Goal: Transaction & Acquisition: Book appointment/travel/reservation

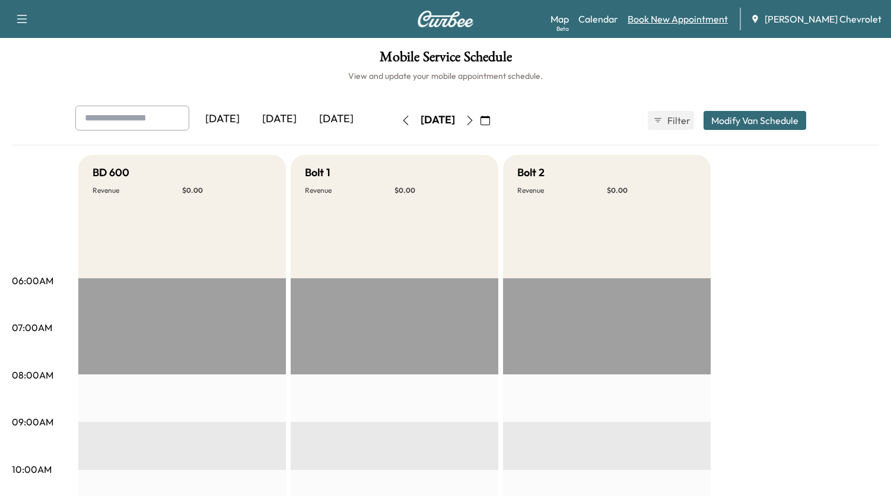
click at [692, 20] on link "Book New Appointment" at bounding box center [678, 19] width 100 height 14
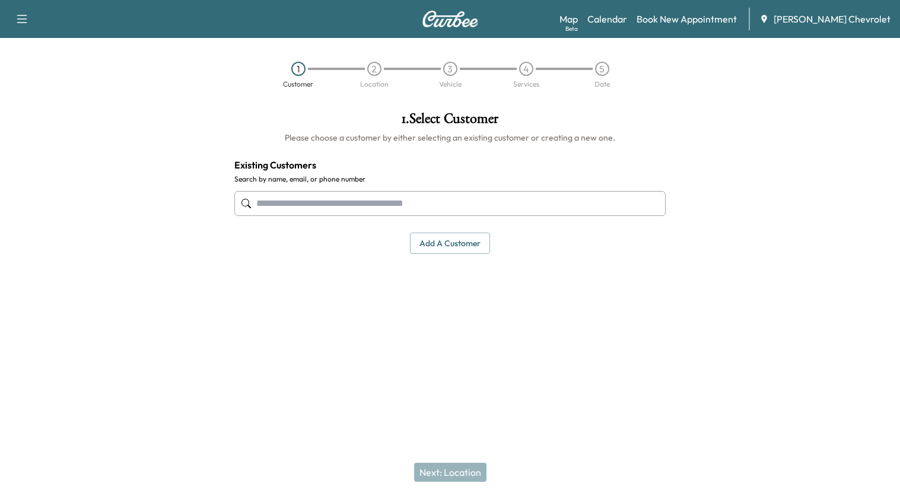
click at [432, 249] on button "Add a customer" at bounding box center [450, 244] width 80 height 22
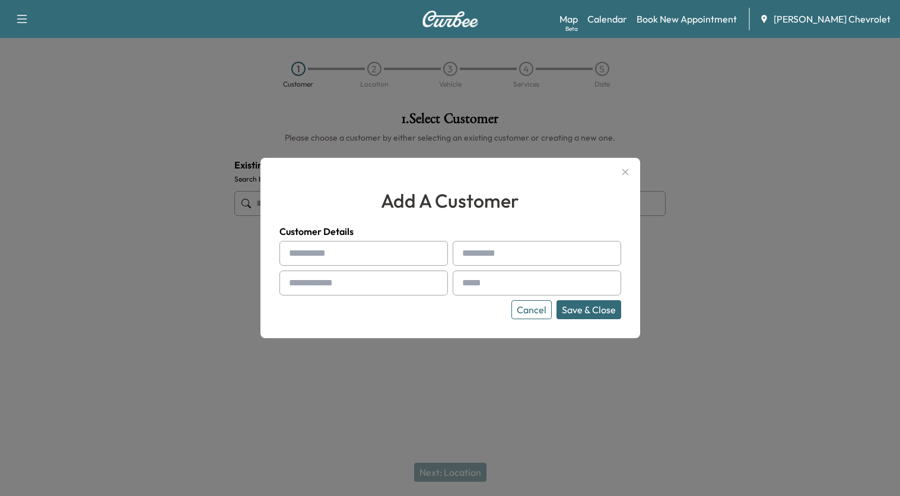
click at [343, 251] on input "text" at bounding box center [363, 253] width 168 height 25
type input "****"
type input "*****"
drag, startPoint x: 330, startPoint y: 286, endPoint x: 335, endPoint y: 283, distance: 6.4
click at [332, 285] on input "text" at bounding box center [363, 282] width 168 height 25
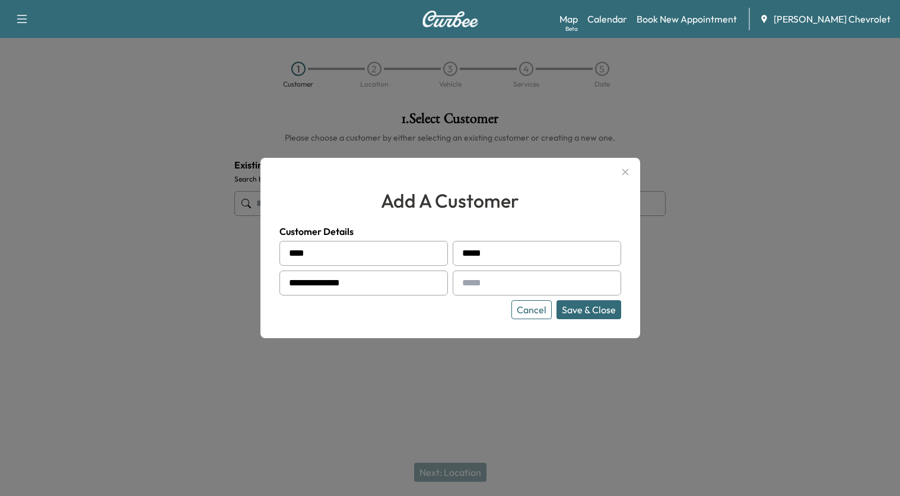
type input "**********"
click at [467, 281] on div at bounding box center [464, 283] width 14 height 14
click at [493, 276] on input "text" at bounding box center [537, 282] width 168 height 25
type input "**********"
click at [593, 310] on button "Save & Close" at bounding box center [588, 309] width 65 height 19
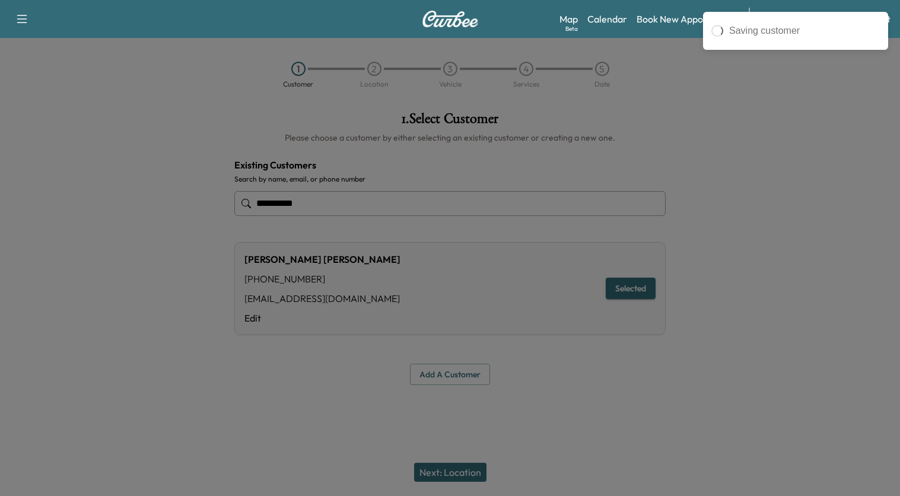
type input "**********"
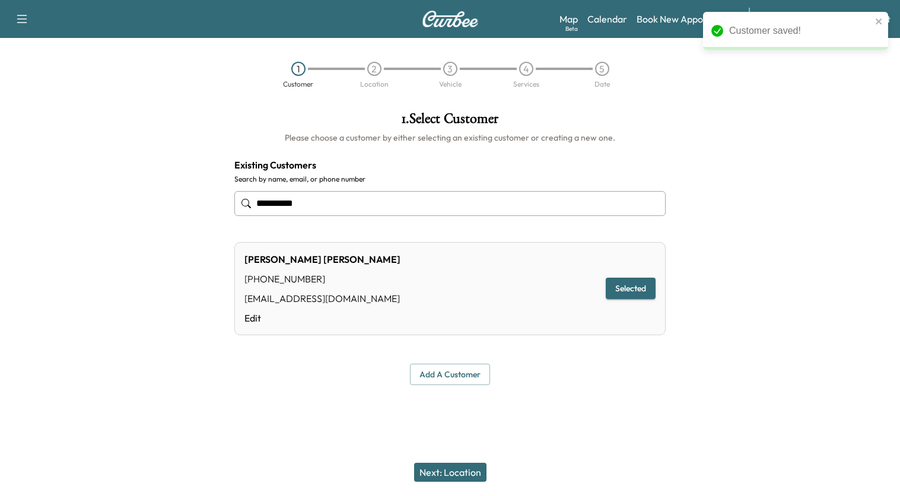
click at [438, 473] on button "Next: Location" at bounding box center [450, 472] width 72 height 19
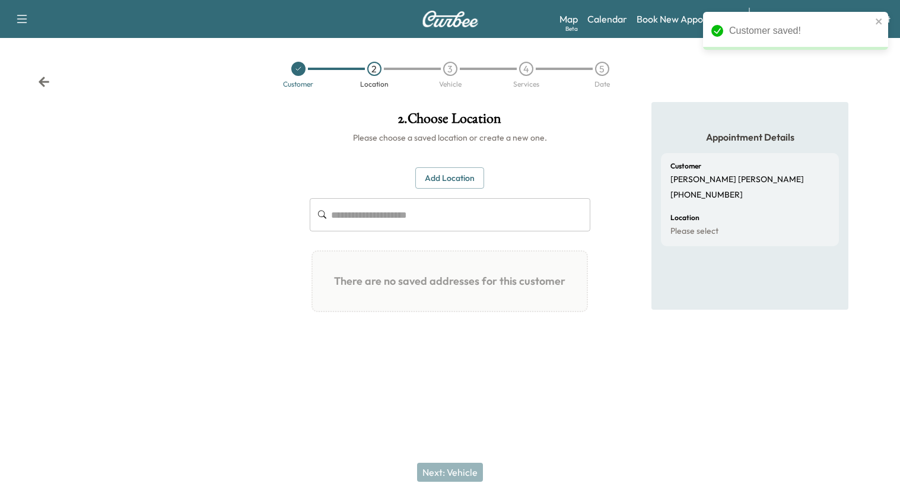
click at [457, 180] on button "Add Location" at bounding box center [449, 178] width 69 height 22
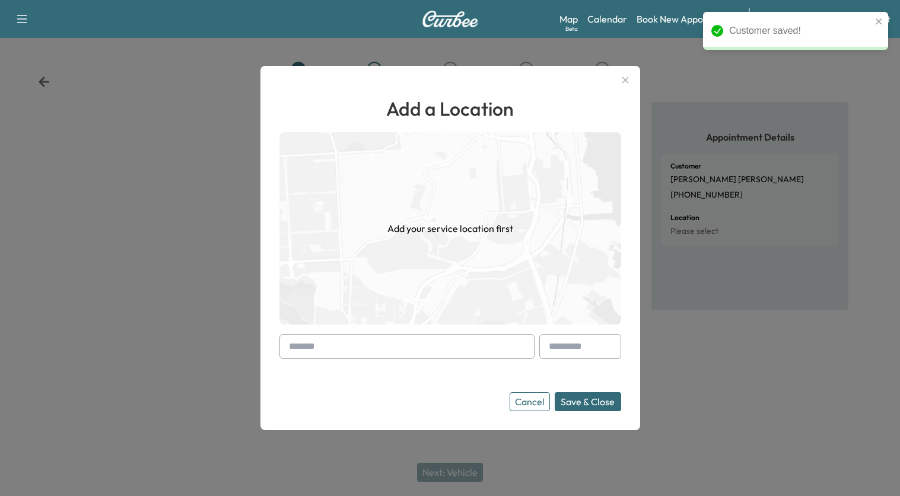
click at [380, 352] on input "text" at bounding box center [406, 346] width 255 height 25
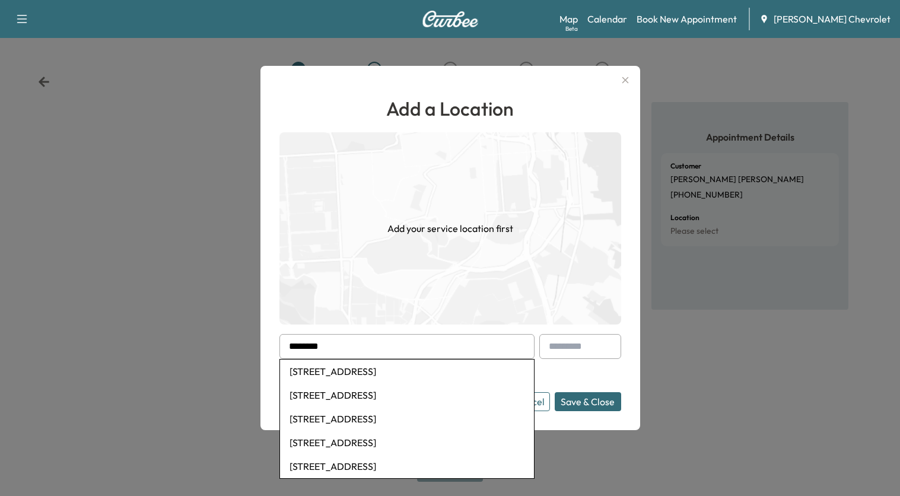
click at [399, 376] on li "[STREET_ADDRESS]" at bounding box center [407, 371] width 254 height 24
type input "**********"
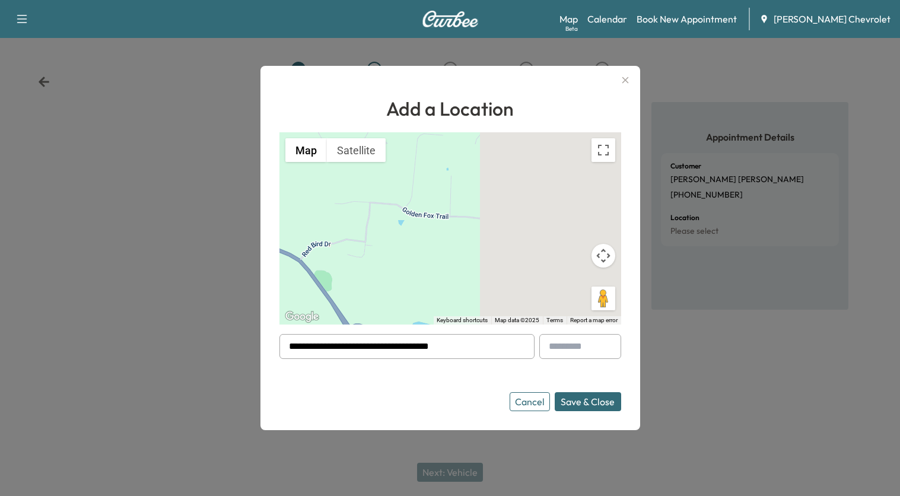
click at [581, 404] on button "Save & Close" at bounding box center [588, 401] width 66 height 19
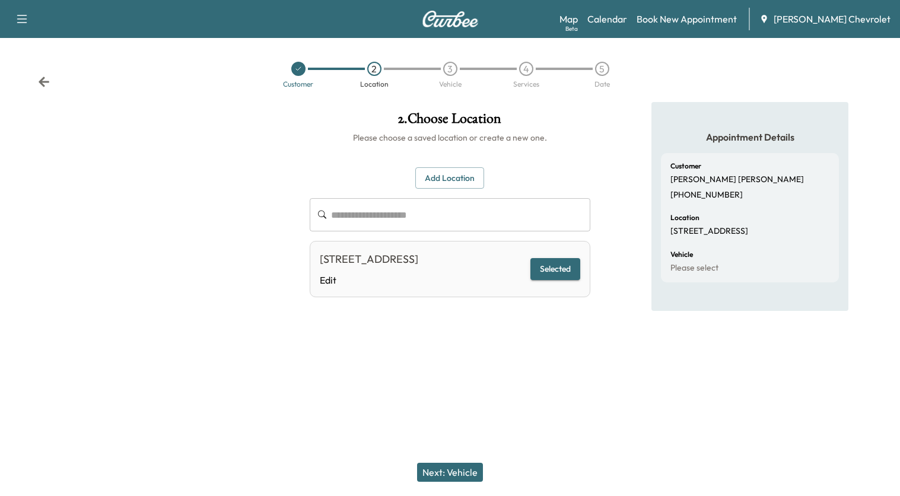
click at [464, 471] on button "Next: Vehicle" at bounding box center [450, 472] width 66 height 19
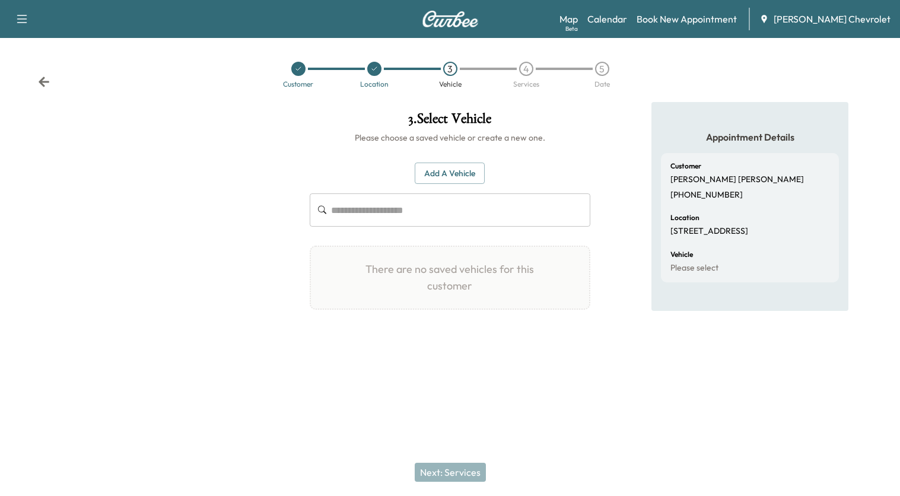
click at [453, 171] on button "Add a Vehicle" at bounding box center [450, 174] width 70 height 22
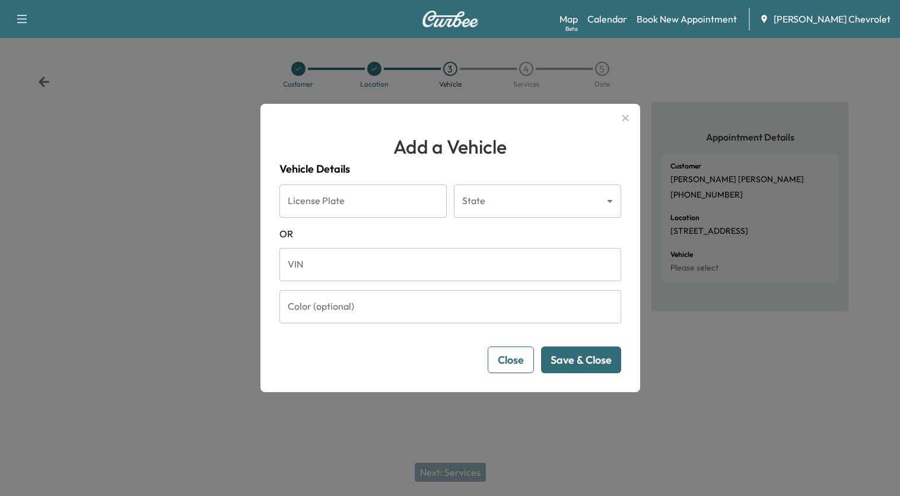
click at [368, 264] on input "VIN" at bounding box center [450, 264] width 342 height 33
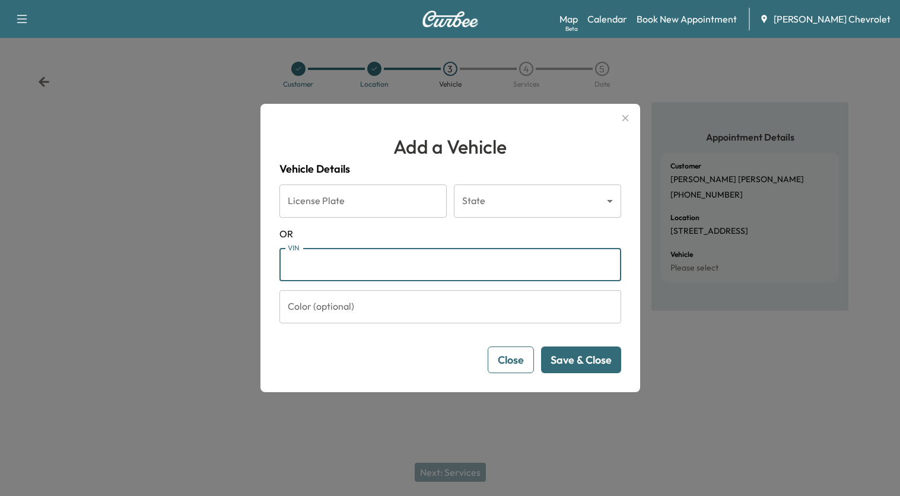
paste input "**********"
type input "**********"
click at [583, 353] on button "Save & Close" at bounding box center [581, 359] width 80 height 27
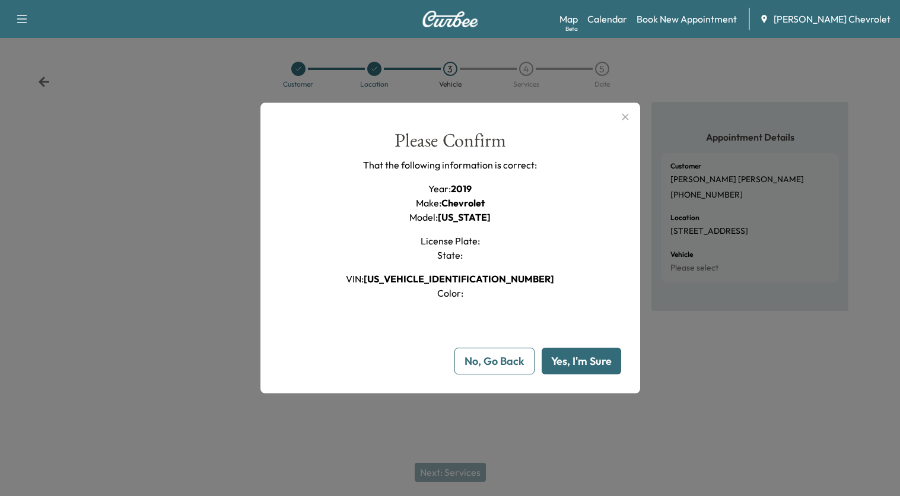
click at [585, 358] on button "Yes, I'm Sure" at bounding box center [581, 361] width 79 height 27
click at [571, 363] on button "Yes, I'm Sure" at bounding box center [581, 361] width 79 height 27
click at [622, 120] on icon "button" at bounding box center [625, 117] width 14 height 14
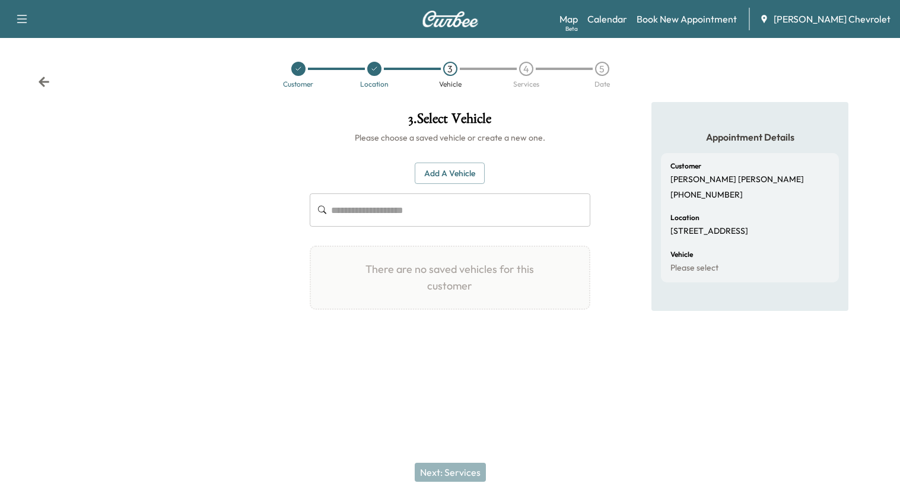
click at [458, 179] on button "Add a Vehicle" at bounding box center [450, 174] width 70 height 22
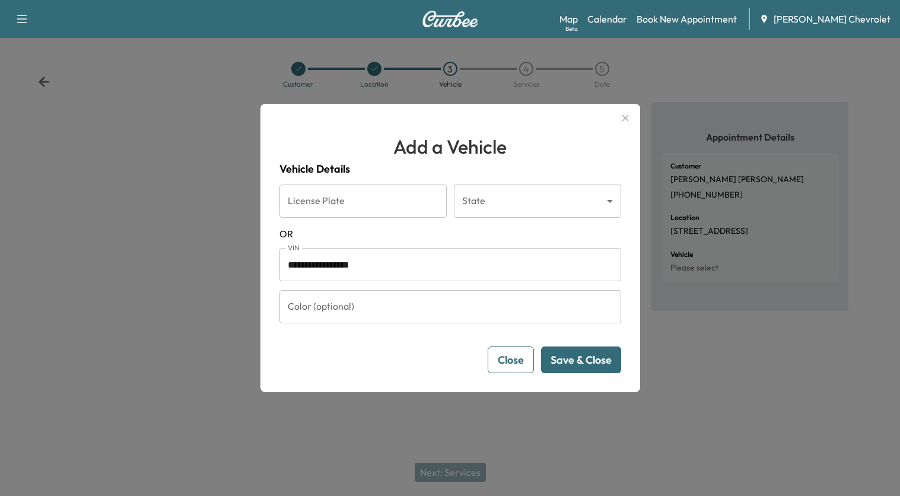
click at [605, 359] on button "Save & Close" at bounding box center [581, 359] width 80 height 27
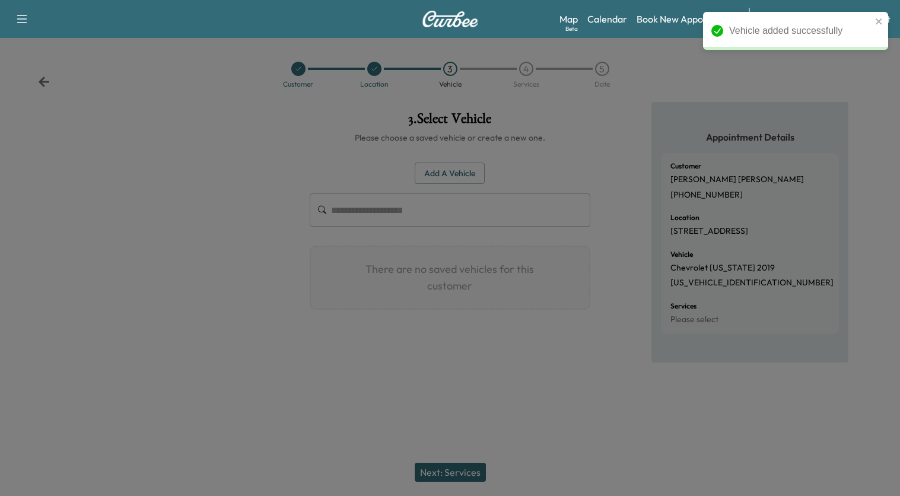
click at [587, 361] on div "3 . Select Vehicle Please choose a saved vehicle or create a new one. Add a Veh…" at bounding box center [450, 232] width 300 height 260
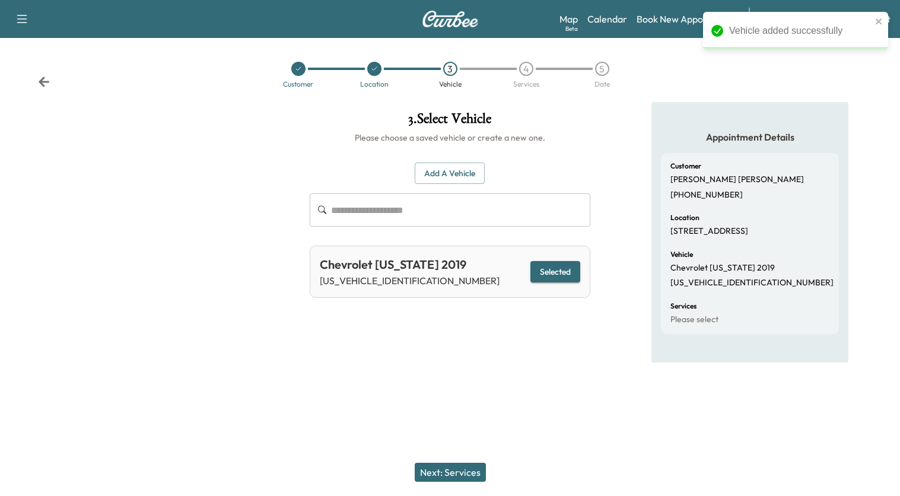
click at [472, 473] on button "Next: Services" at bounding box center [450, 472] width 71 height 19
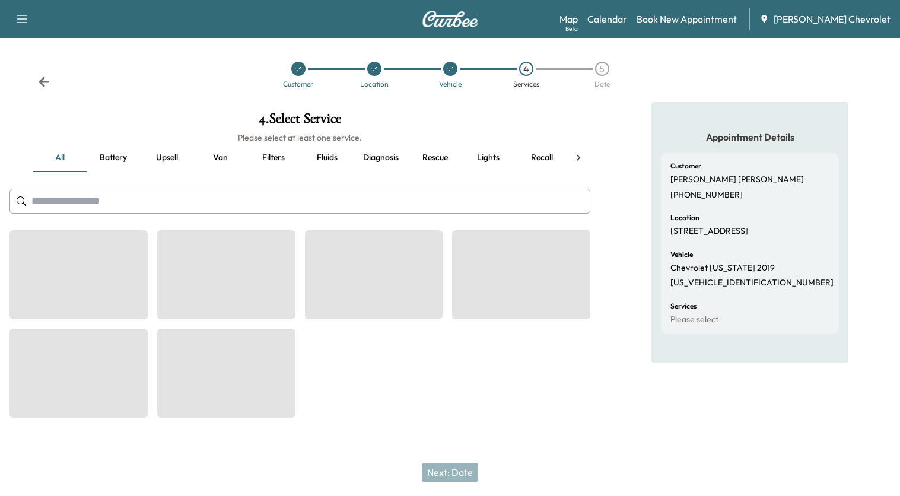
click at [473, 372] on div at bounding box center [299, 323] width 581 height 187
click at [480, 380] on div at bounding box center [299, 323] width 581 height 187
drag, startPoint x: 480, startPoint y: 380, endPoint x: 502, endPoint y: 362, distance: 28.2
click at [486, 383] on div at bounding box center [299, 323] width 581 height 187
click at [550, 258] on span at bounding box center [521, 274] width 138 height 89
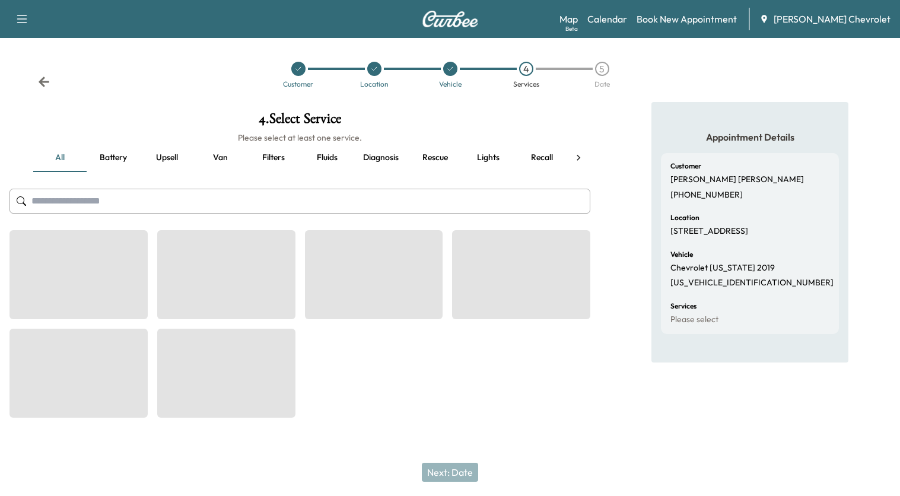
click at [550, 258] on span at bounding box center [521, 274] width 138 height 89
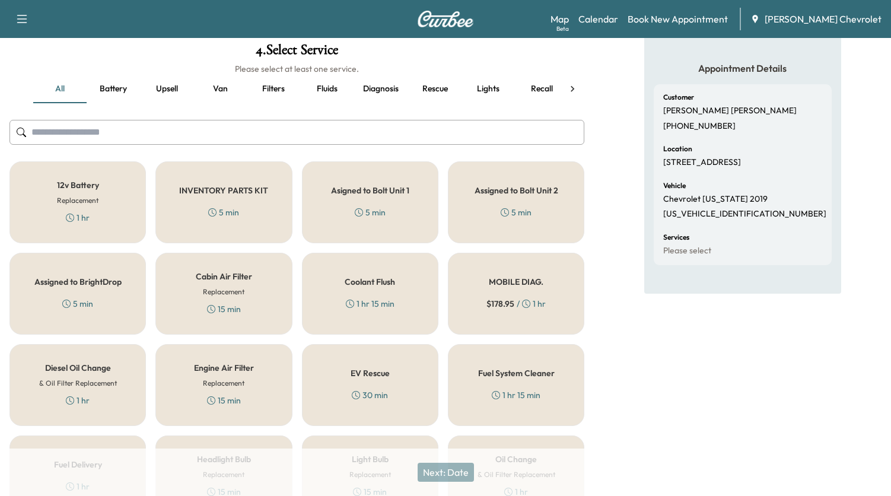
scroll to position [178, 0]
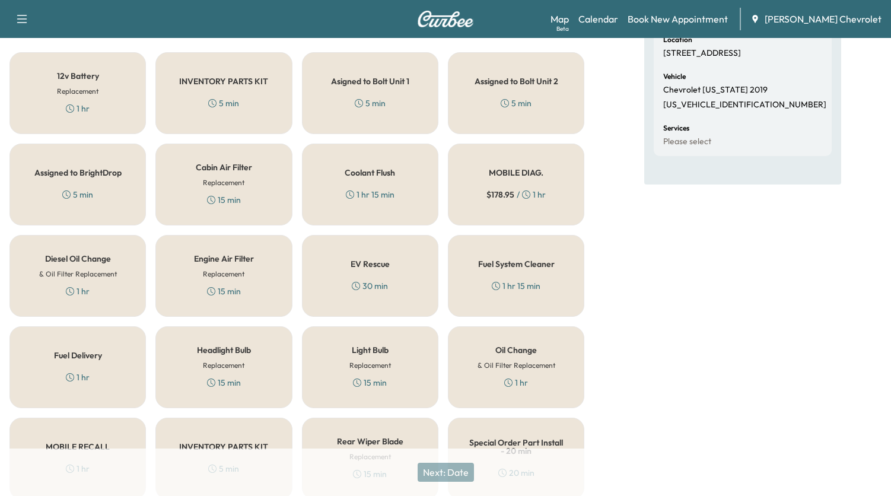
click at [505, 189] on span "$ 178.95" at bounding box center [500, 195] width 28 height 12
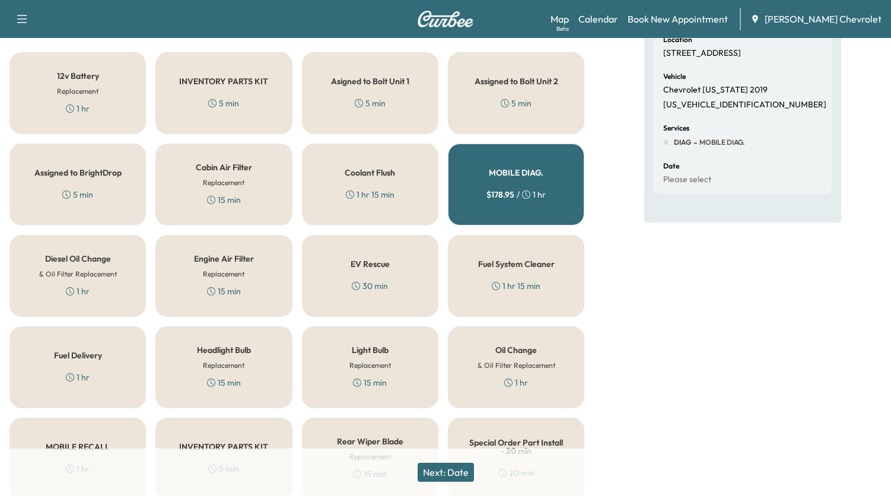
click at [447, 464] on button "Next: Date" at bounding box center [446, 472] width 56 height 19
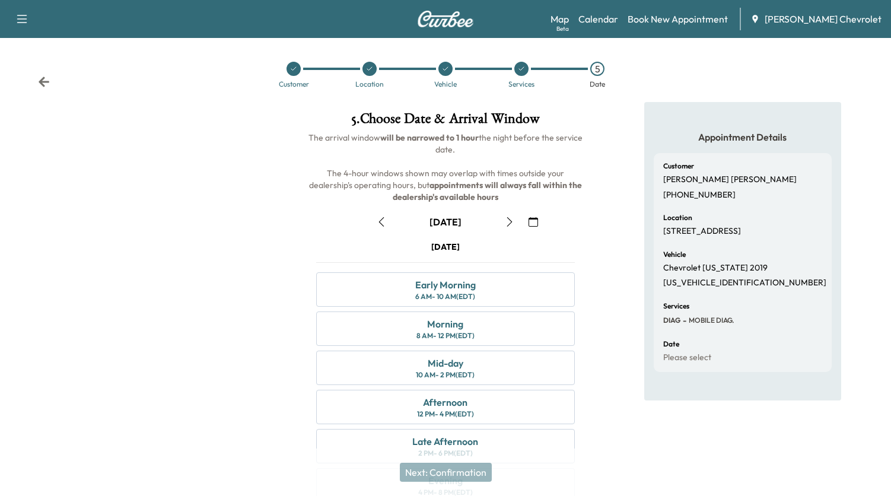
click at [536, 220] on icon "button" at bounding box center [532, 221] width 9 height 9
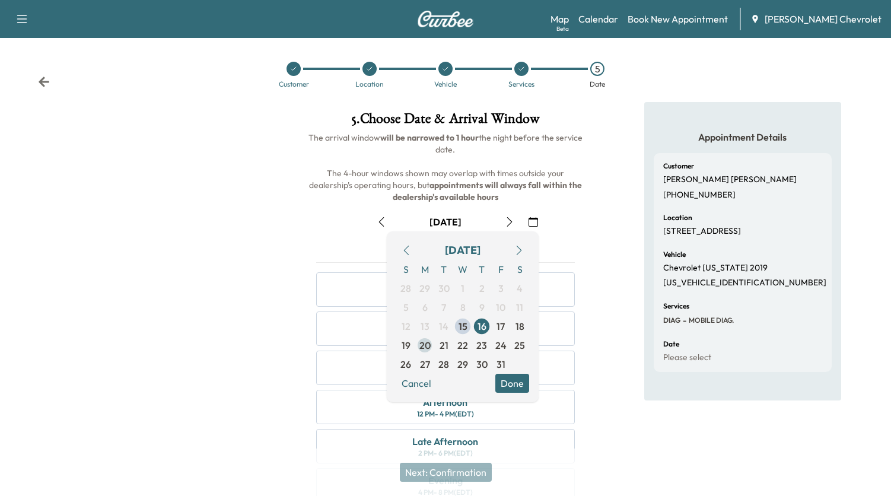
click at [425, 342] on span "20" at bounding box center [424, 345] width 11 height 14
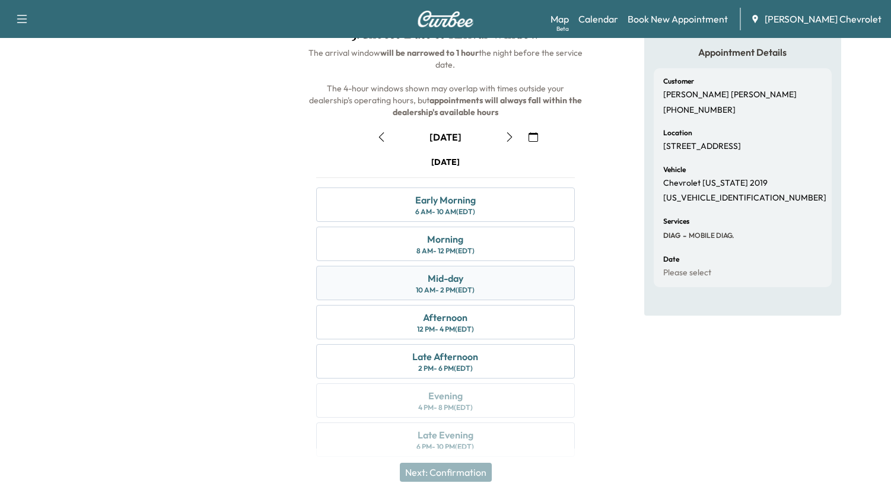
scroll to position [98, 0]
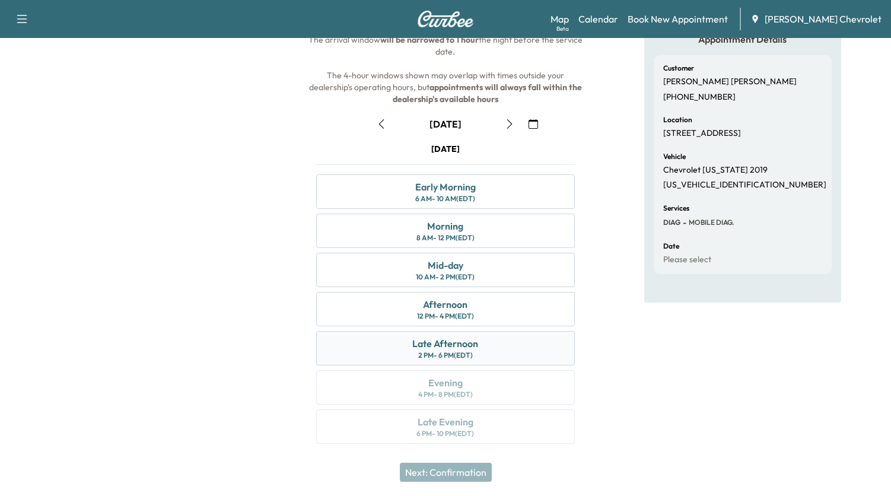
click at [455, 351] on div "2 PM - 6 PM (EDT)" at bounding box center [445, 355] width 55 height 9
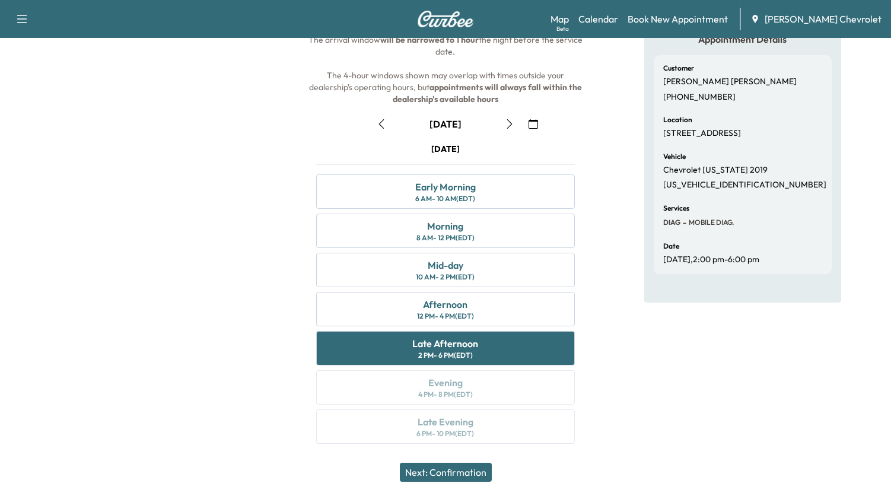
click at [458, 473] on button "Next: Confirmation" at bounding box center [446, 472] width 92 height 19
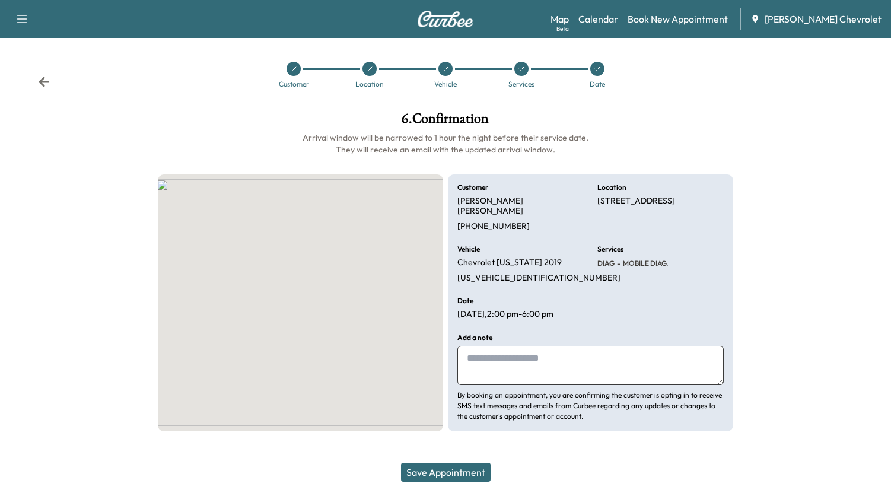
scroll to position [0, 0]
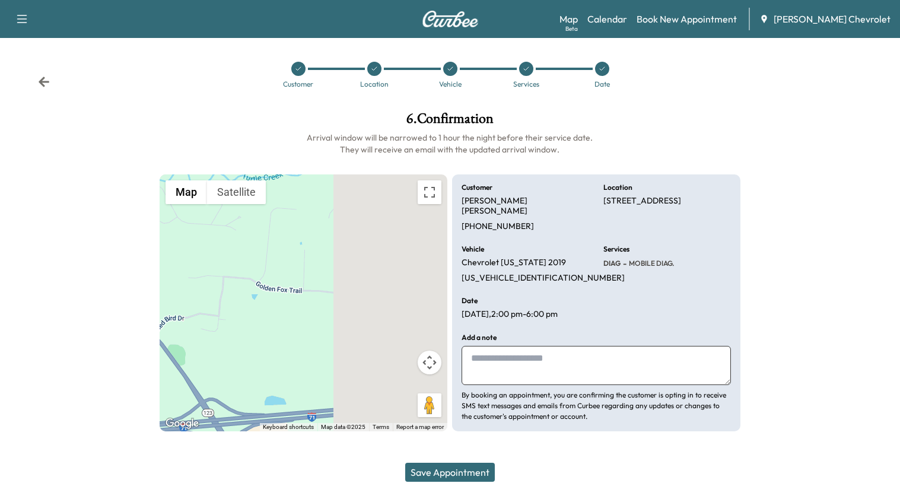
click at [555, 361] on textarea at bounding box center [595, 365] width 269 height 39
type textarea "**********"
click at [43, 84] on icon at bounding box center [44, 82] width 11 height 10
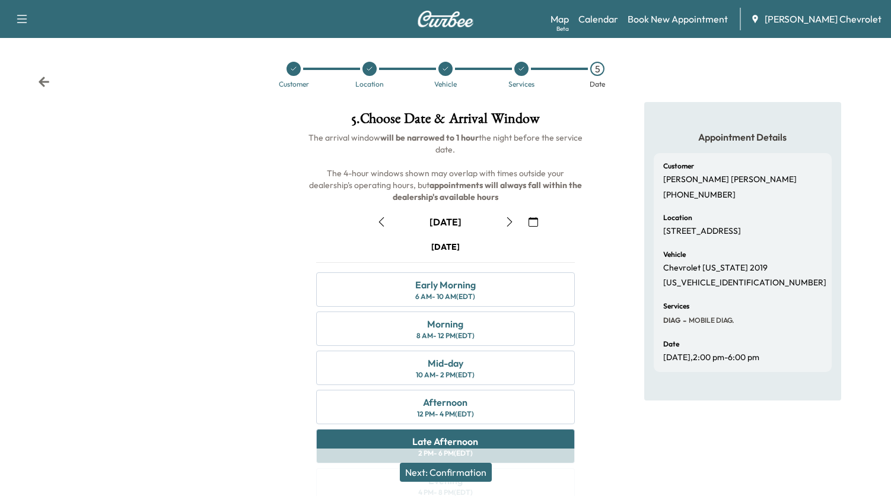
click at [46, 81] on icon at bounding box center [44, 82] width 12 height 12
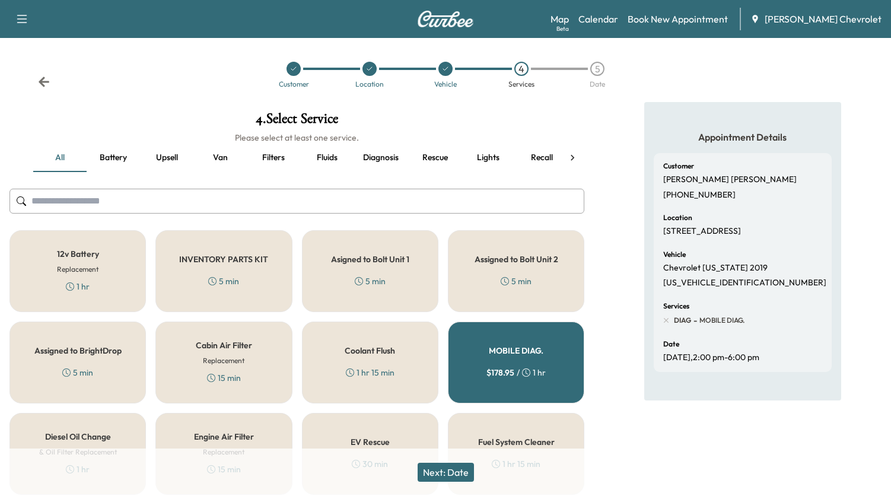
click at [161, 200] on input "text" at bounding box center [296, 201] width 575 height 25
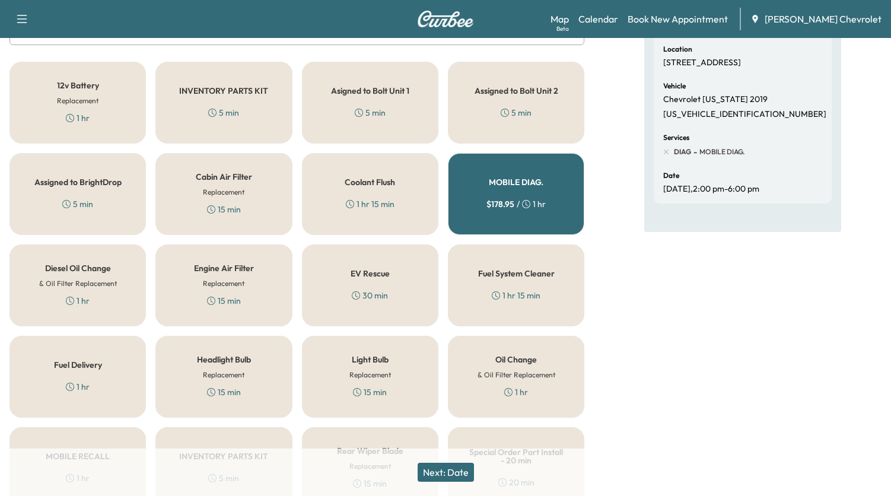
scroll to position [237, 0]
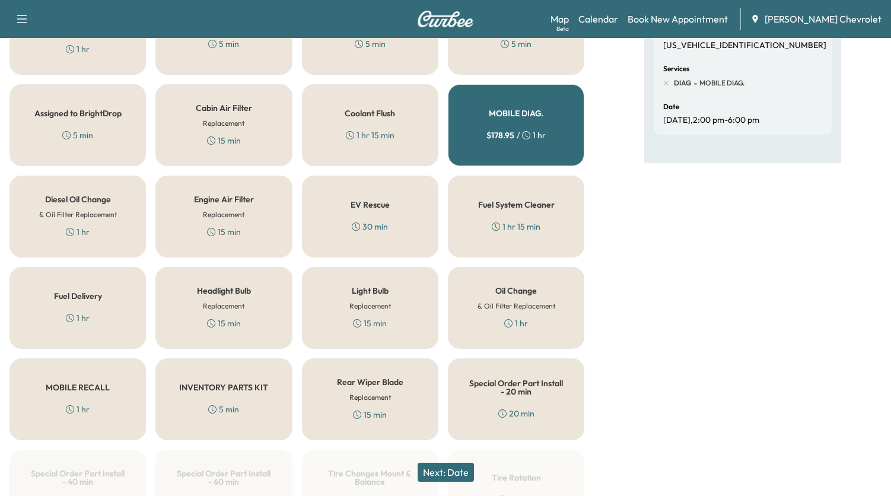
click at [510, 310] on h6 "& Oil Filter Replacement" at bounding box center [516, 306] width 78 height 11
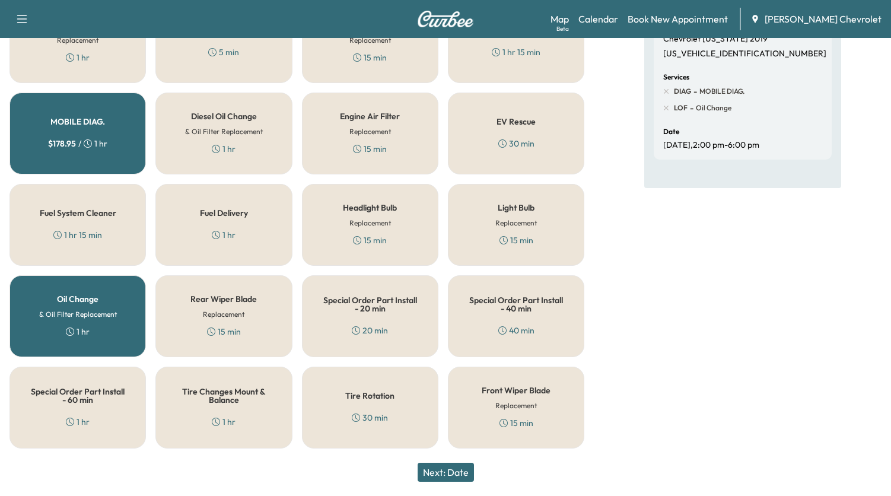
click at [437, 466] on button "Next: Date" at bounding box center [446, 472] width 56 height 19
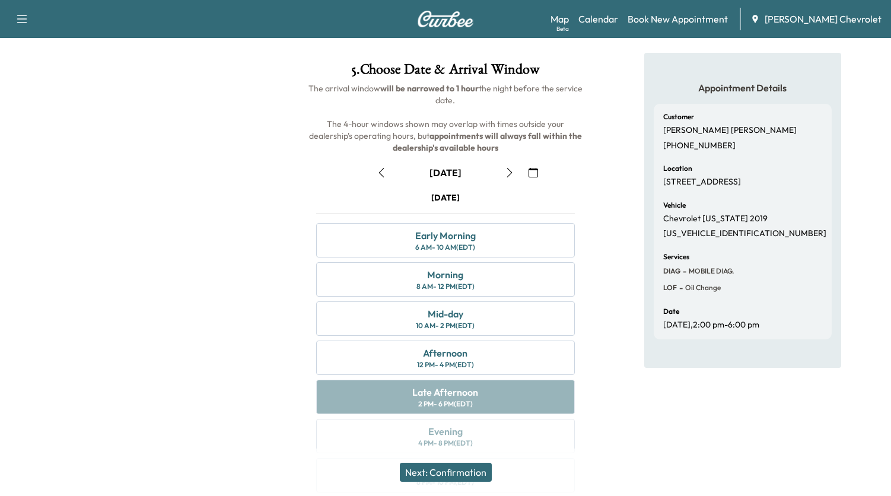
scroll to position [98, 0]
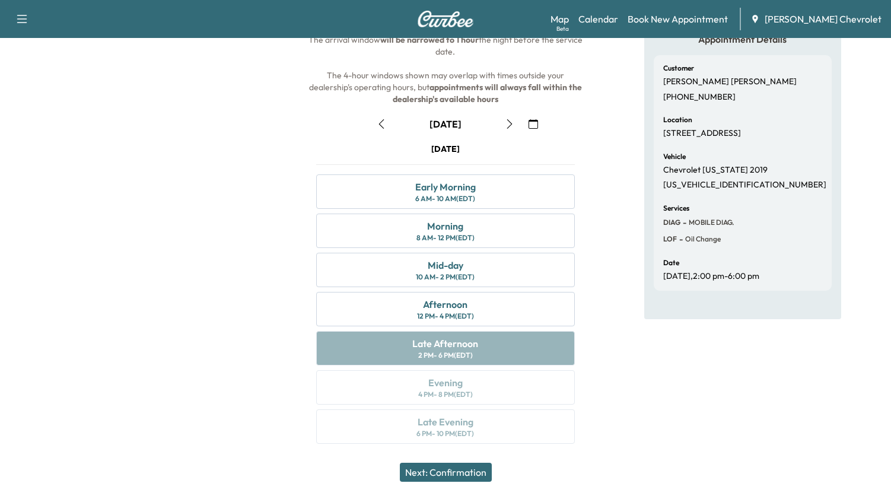
click at [451, 347] on div "[DATE] Early Morning 6 AM - 10 AM (EDT) Morning 8 AM - 12 PM (EDT) Mid-day 10 A…" at bounding box center [446, 295] width 278 height 305
click at [467, 477] on button "Next: Confirmation" at bounding box center [446, 472] width 92 height 19
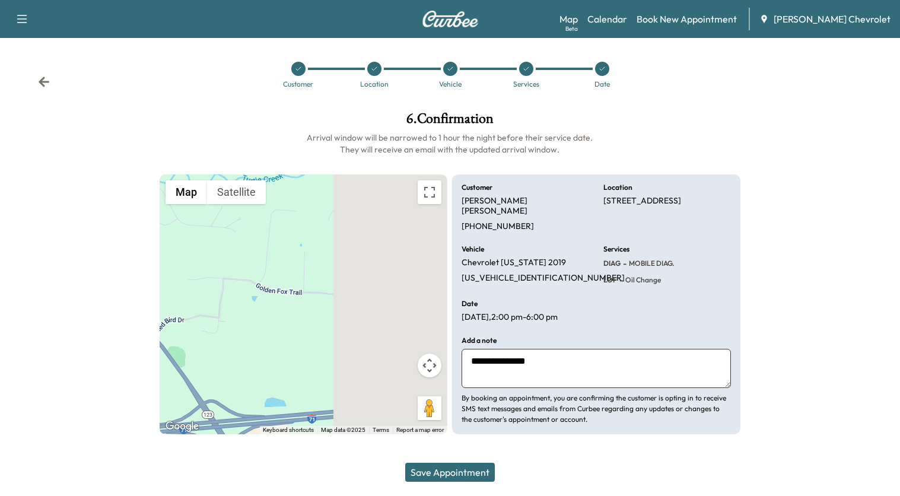
click at [581, 351] on textarea "**********" at bounding box center [595, 368] width 269 height 39
drag, startPoint x: 551, startPoint y: 355, endPoint x: 615, endPoint y: 359, distance: 64.2
click at [616, 359] on textarea "**********" at bounding box center [595, 368] width 269 height 39
click at [584, 349] on textarea "**********" at bounding box center [595, 368] width 269 height 39
type textarea "**********"
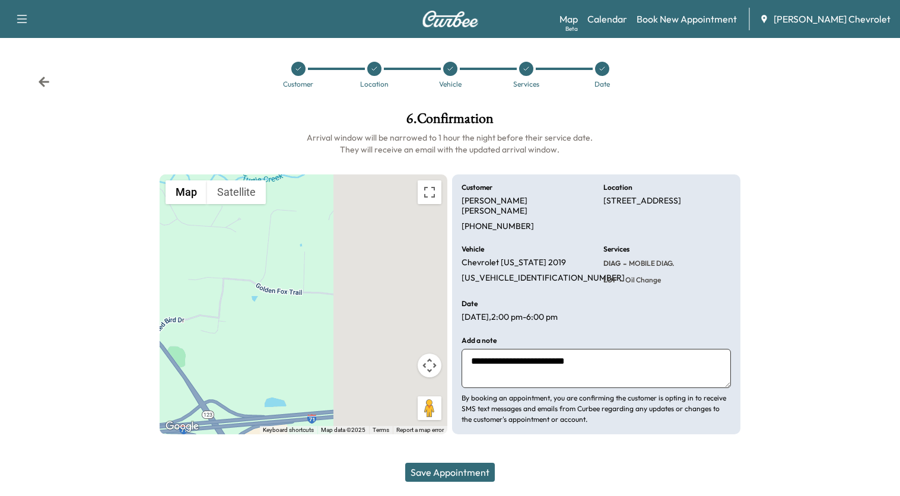
click at [486, 476] on button "Save Appointment" at bounding box center [450, 472] width 90 height 19
click at [453, 464] on button "Save Appointment" at bounding box center [450, 472] width 90 height 19
click at [745, 444] on div at bounding box center [450, 463] width 900 height 38
click at [48, 81] on icon at bounding box center [44, 82] width 12 height 12
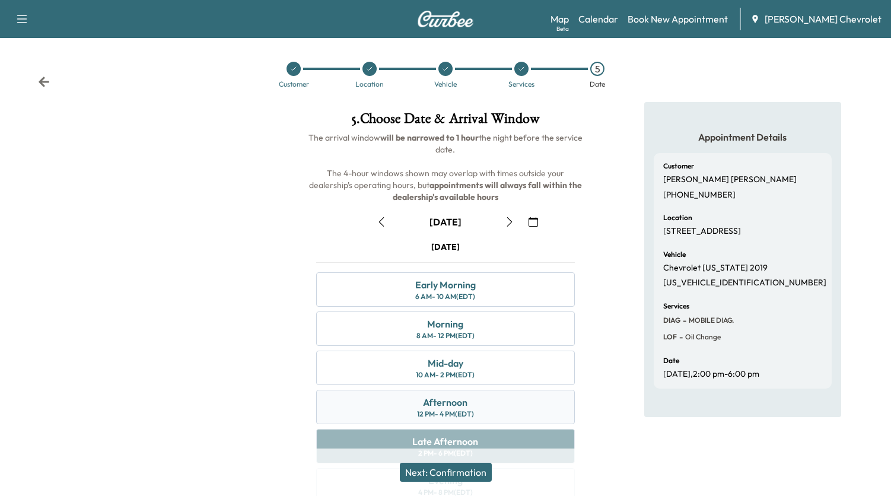
click at [483, 403] on div "Afternoon 12 PM - 4 PM (EDT)" at bounding box center [445, 407] width 259 height 34
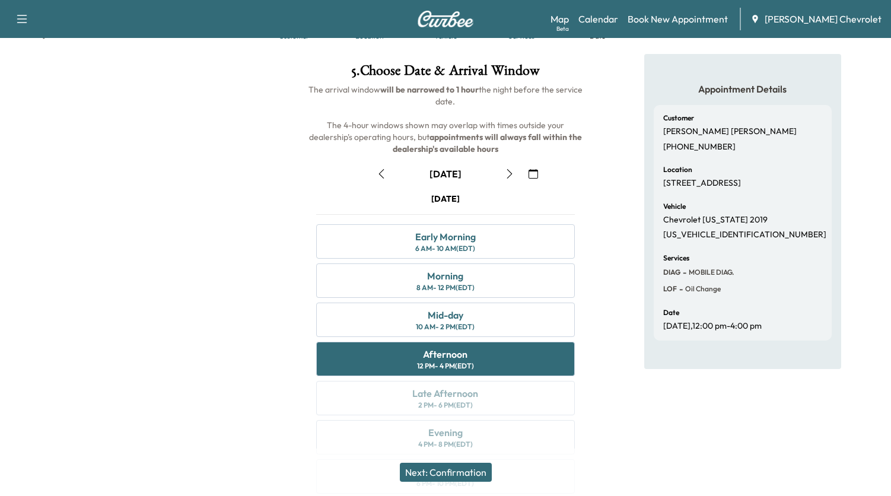
scroll to position [98, 0]
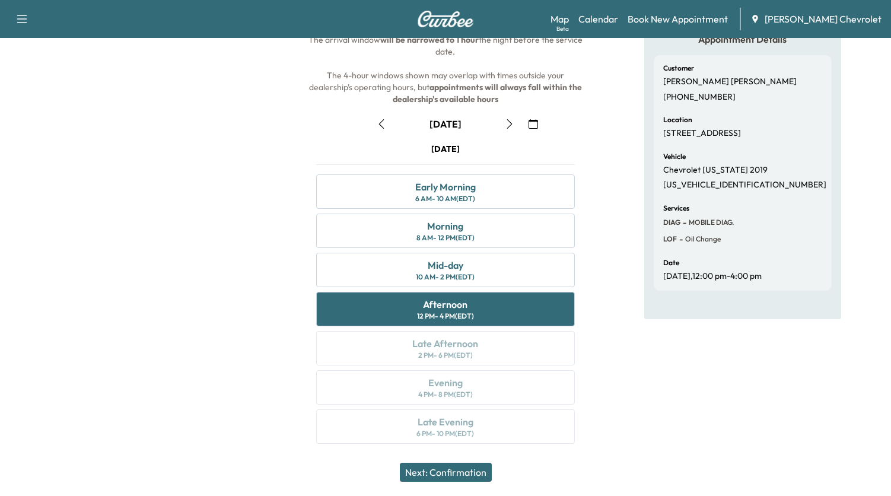
click at [469, 482] on div "Next: Confirmation" at bounding box center [445, 471] width 891 height 47
click at [465, 470] on button "Next: Confirmation" at bounding box center [446, 472] width 92 height 19
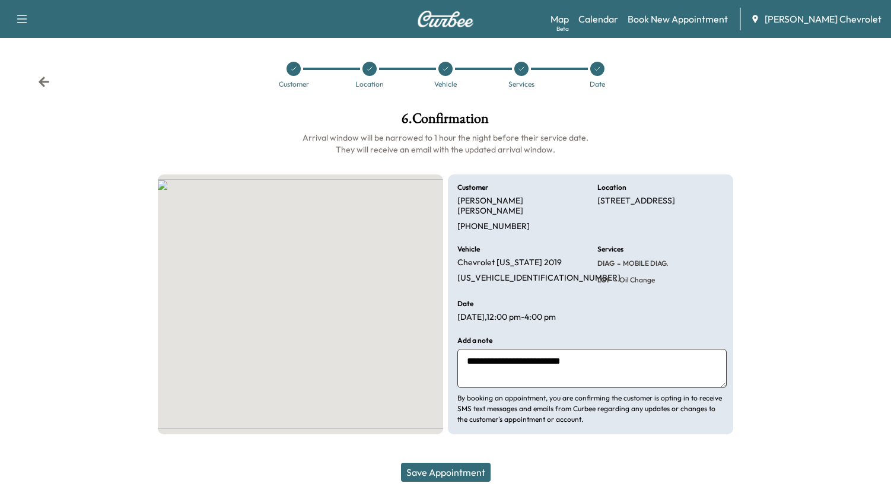
scroll to position [0, 0]
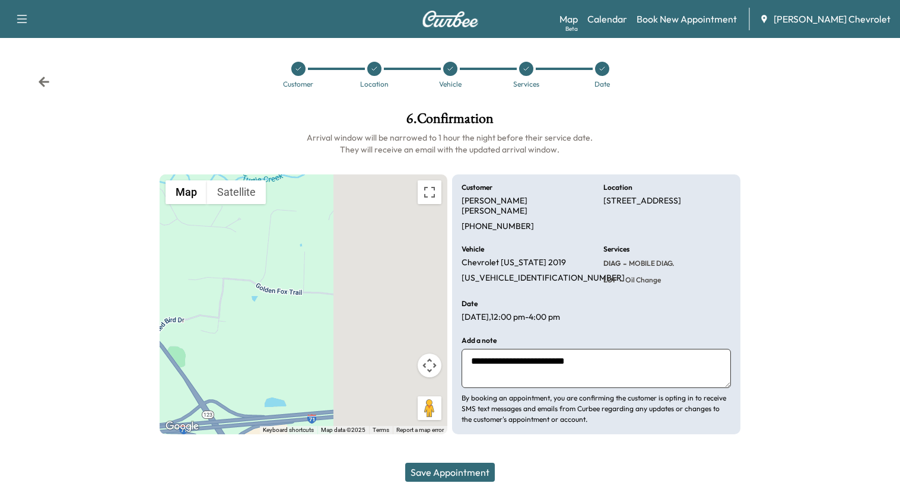
click at [470, 470] on button "Save Appointment" at bounding box center [450, 472] width 90 height 19
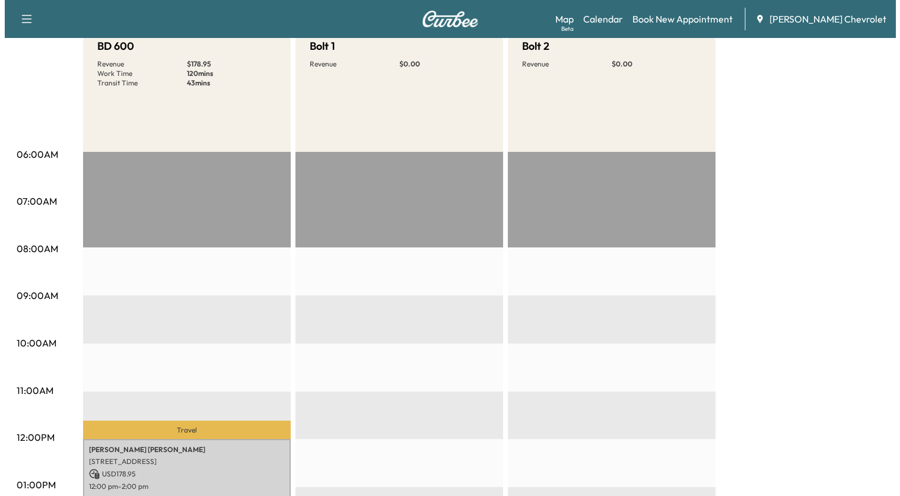
scroll to position [237, 0]
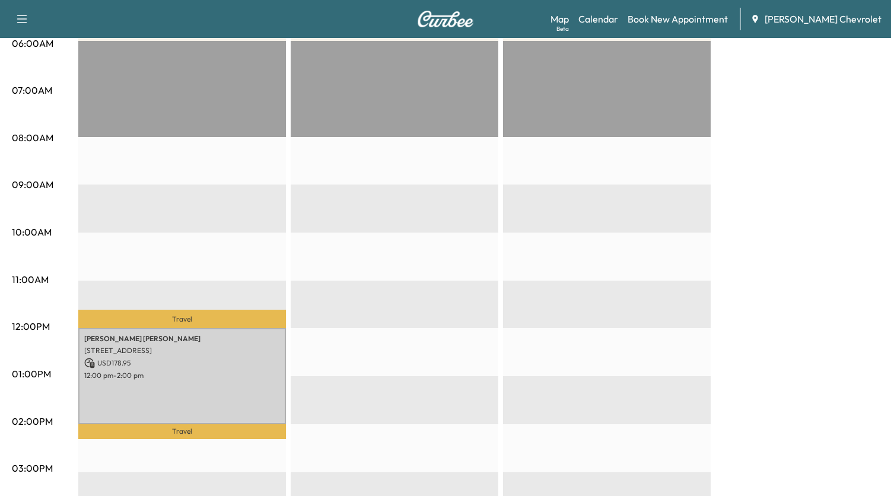
click at [156, 318] on p "Travel" at bounding box center [182, 319] width 208 height 18
click at [180, 311] on p "Travel" at bounding box center [182, 319] width 208 height 18
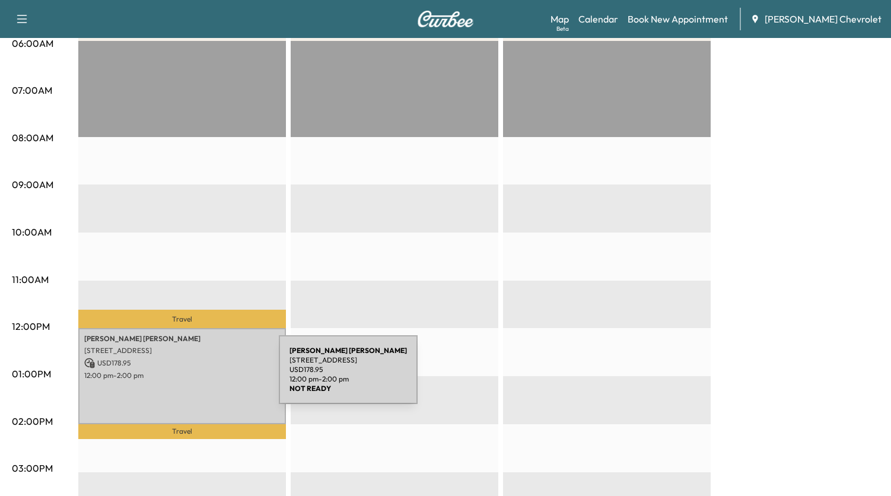
click at [190, 377] on div "[PERSON_NAME] [STREET_ADDRESS] USD 178.95 12:00 pm - 2:00 pm" at bounding box center [182, 376] width 208 height 96
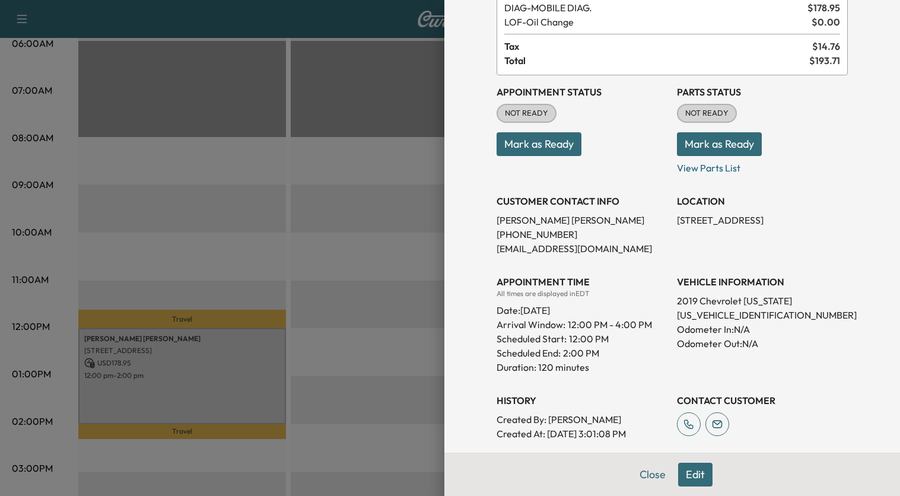
scroll to position [178, 0]
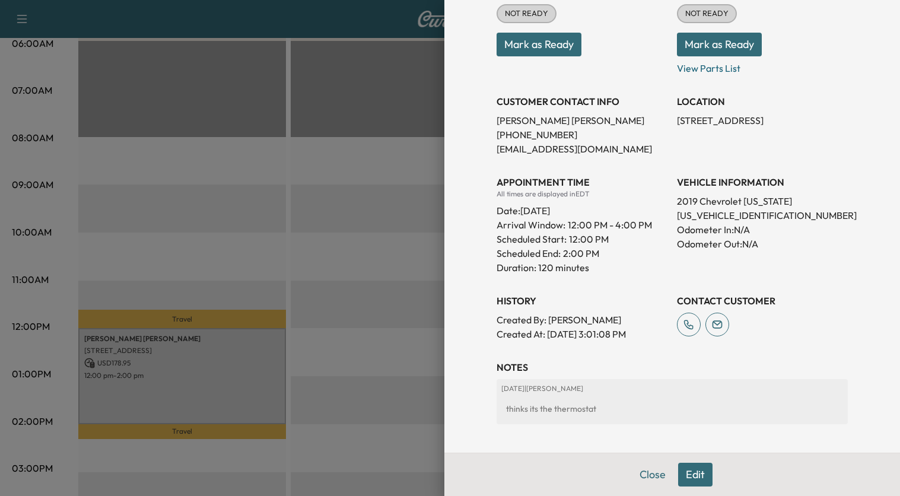
click at [687, 476] on button "Edit" at bounding box center [695, 475] width 34 height 24
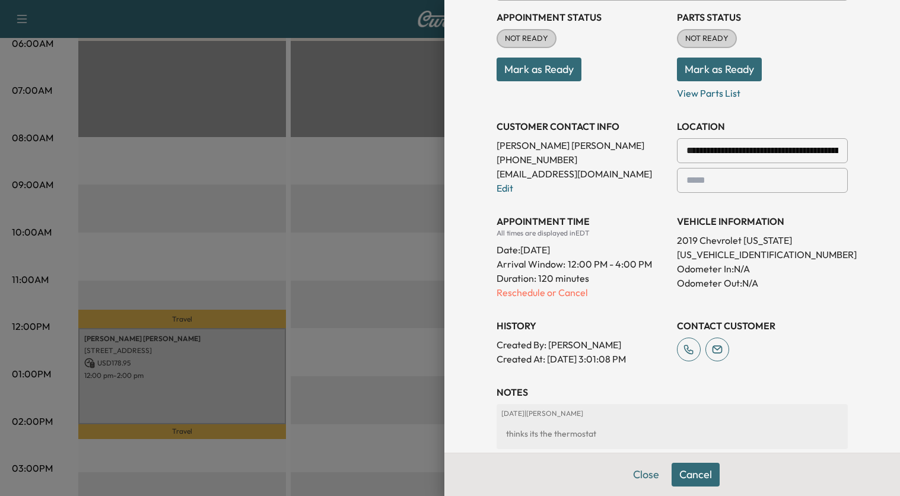
scroll to position [203, 0]
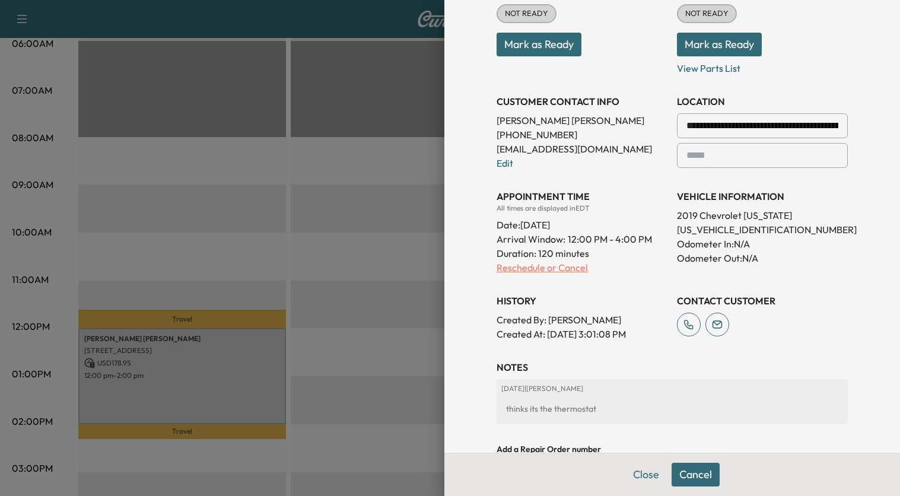
click at [558, 269] on p "Reschedule or Cancel" at bounding box center [581, 267] width 171 height 14
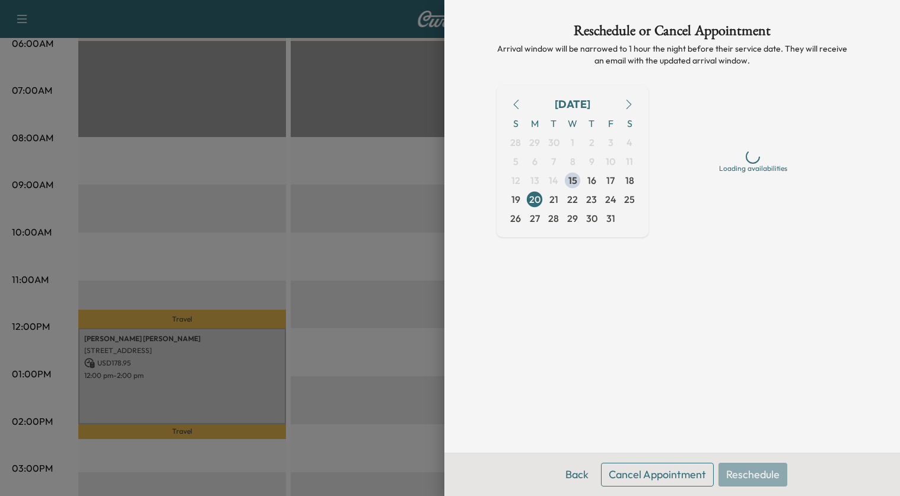
scroll to position [0, 0]
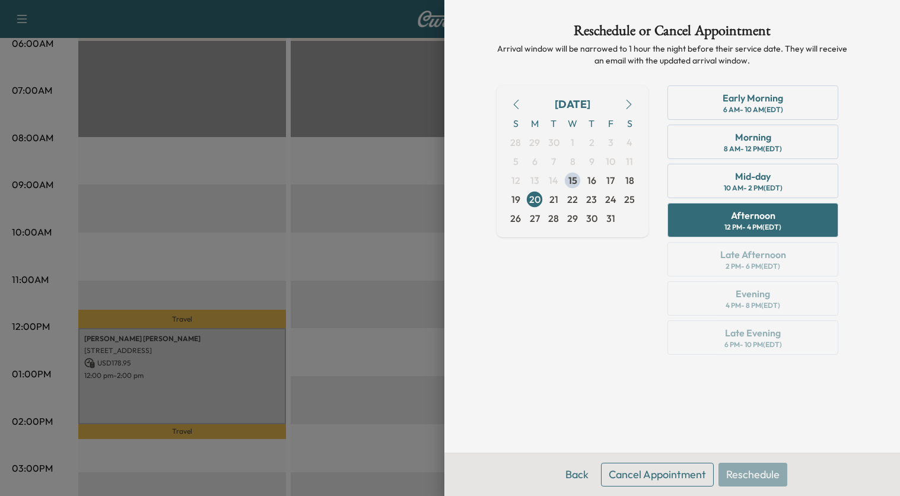
click at [724, 252] on div "Early Morning 6 AM - 10 AM (EDT) Morning 8 AM - 12 PM (EDT) Mid-day 10 AM - 2 P…" at bounding box center [753, 222] width 190 height 274
click at [724, 268] on div "Early Morning 6 AM - 10 AM (EDT) Morning 8 AM - 12 PM (EDT) Mid-day 10 AM - 2 P…" at bounding box center [753, 222] width 190 height 274
click at [654, 322] on div "[DATE] S M T W T F S 28 29 30 1 2 3 4 5 6 7 8 9 10 11 12 13 14 15 16 17 18 19 2…" at bounding box center [671, 222] width 351 height 274
click at [561, 371] on div "Reschedule or Cancel Appointment Arrival window will be narrowed to 1 hour the …" at bounding box center [672, 226] width 380 height 453
click at [577, 473] on button "Back" at bounding box center [577, 475] width 39 height 24
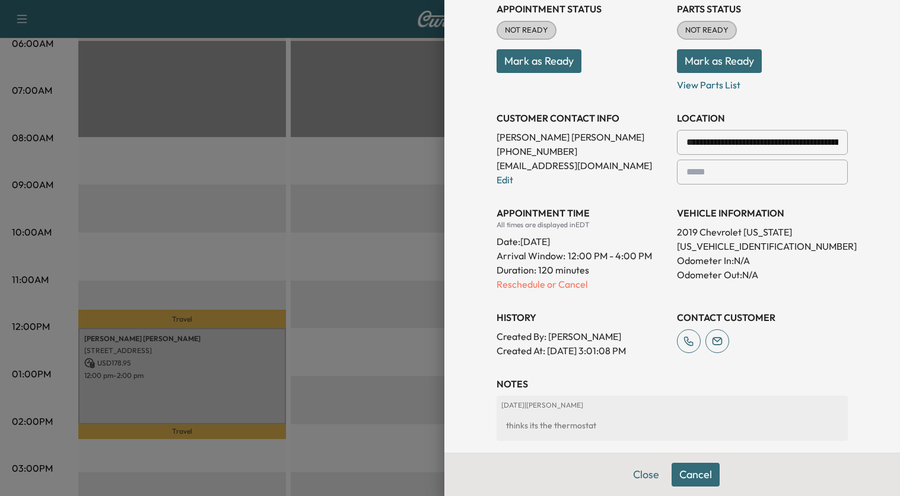
scroll to position [295, 0]
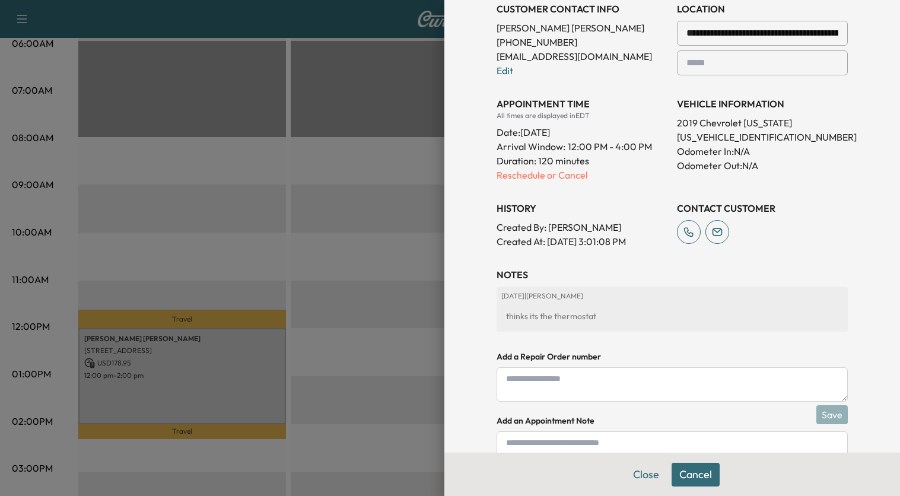
click at [581, 317] on div "thinks its the thermostat" at bounding box center [672, 315] width 342 height 21
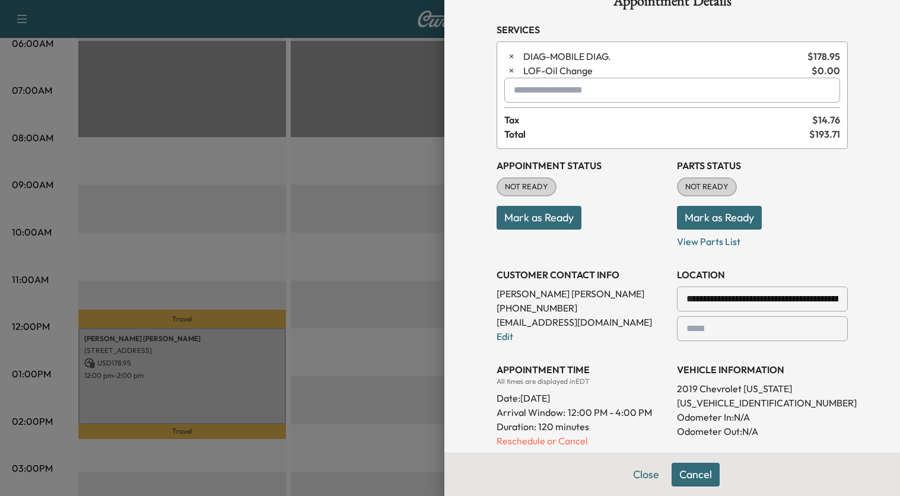
scroll to position [0, 0]
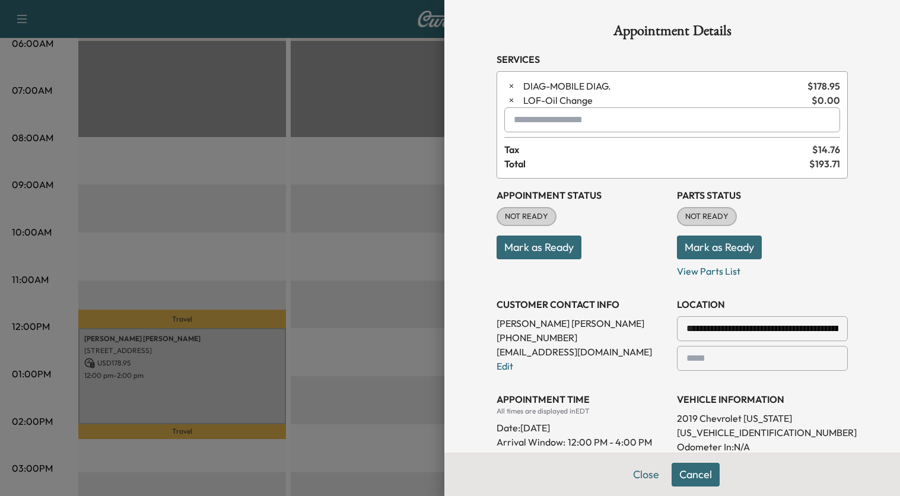
click at [590, 120] on input "text" at bounding box center [672, 119] width 336 height 25
click at [507, 84] on icon "button" at bounding box center [511, 86] width 8 height 8
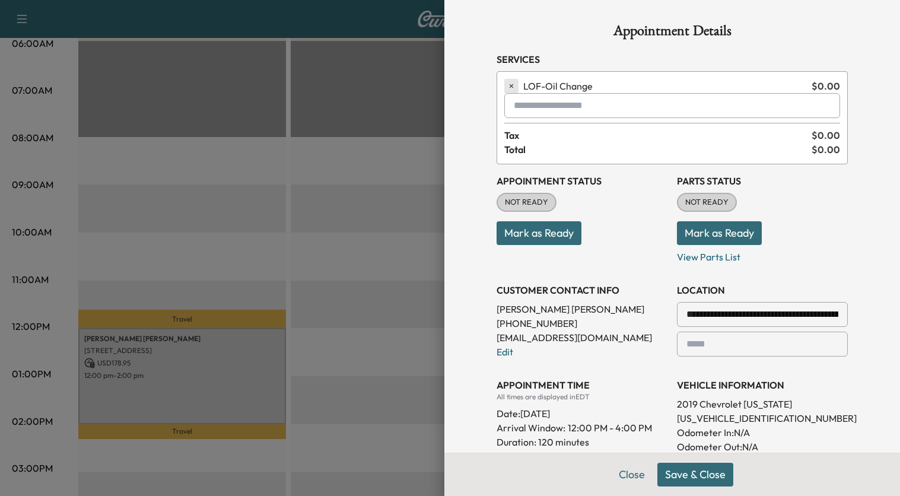
click at [509, 85] on icon "button" at bounding box center [511, 86] width 4 height 4
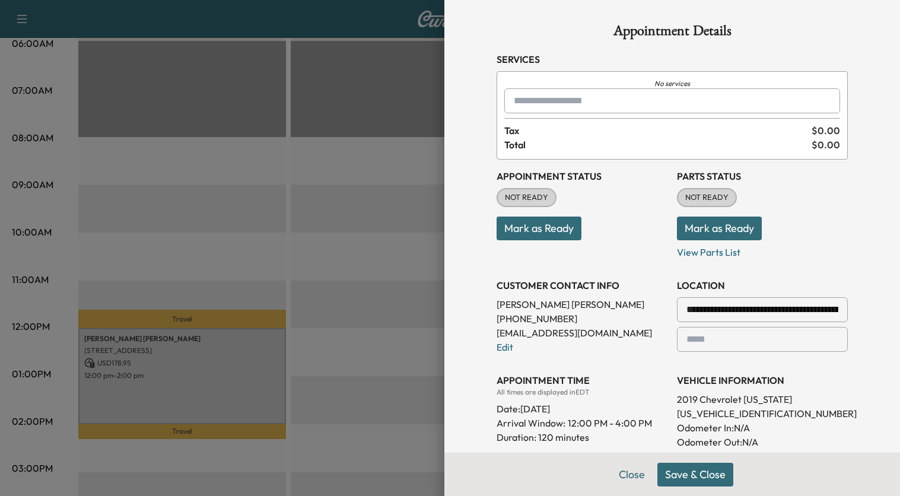
click at [614, 98] on input "text" at bounding box center [672, 100] width 336 height 25
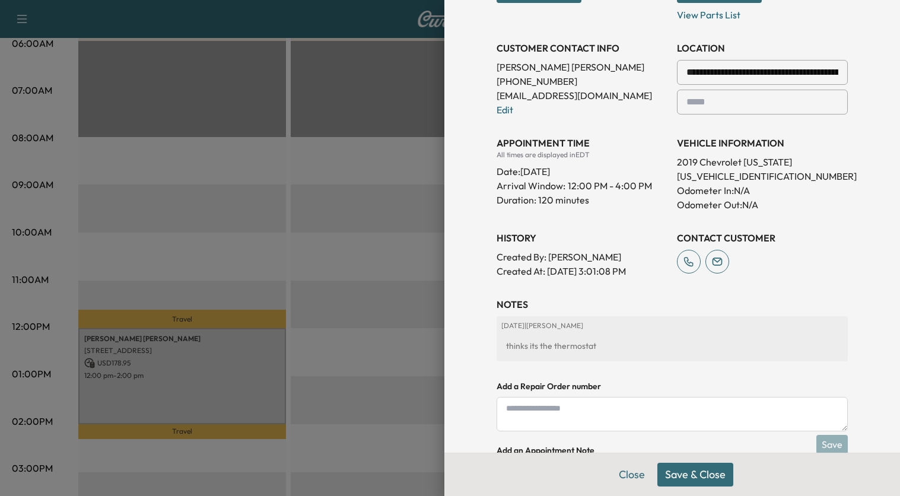
scroll to position [326, 0]
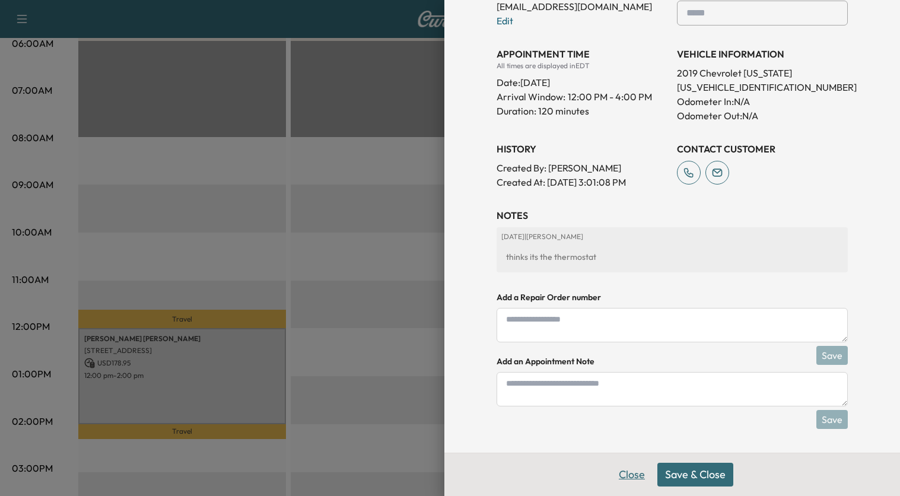
click at [629, 469] on button "Close" at bounding box center [632, 475] width 42 height 24
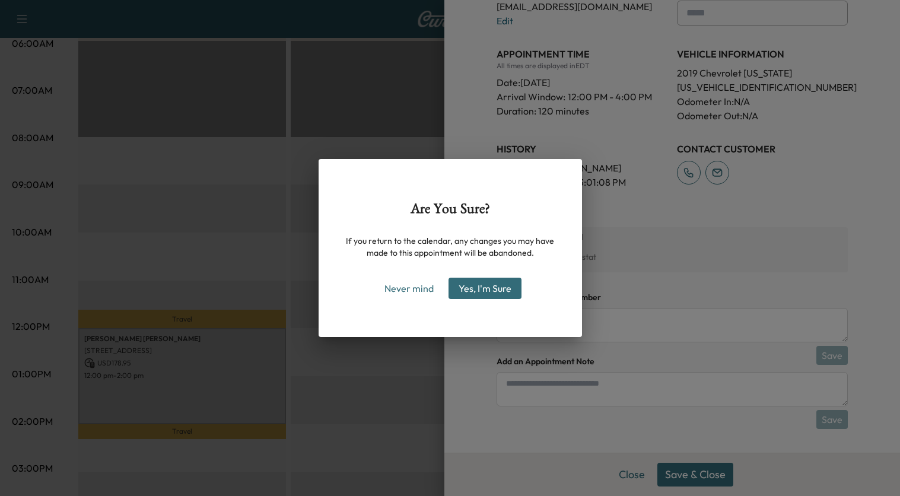
click at [475, 286] on button "Yes, I'm Sure" at bounding box center [484, 288] width 73 height 21
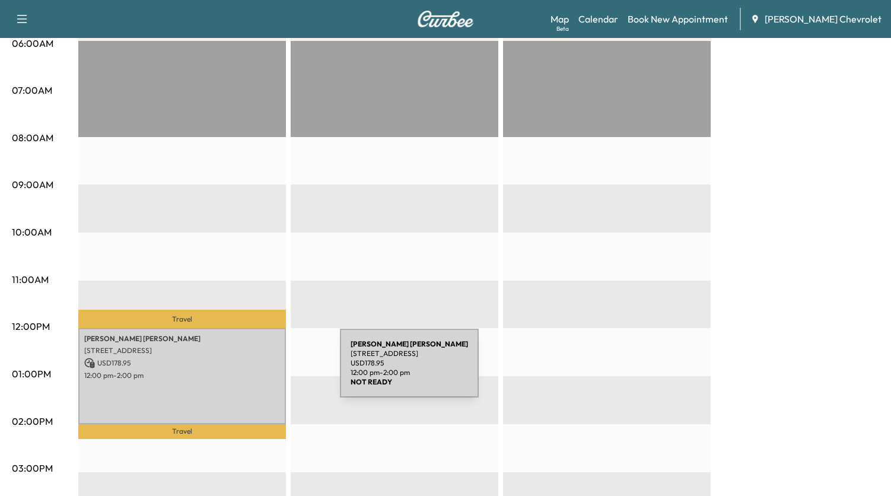
click at [251, 371] on p "12:00 pm - 2:00 pm" at bounding box center [182, 375] width 196 height 9
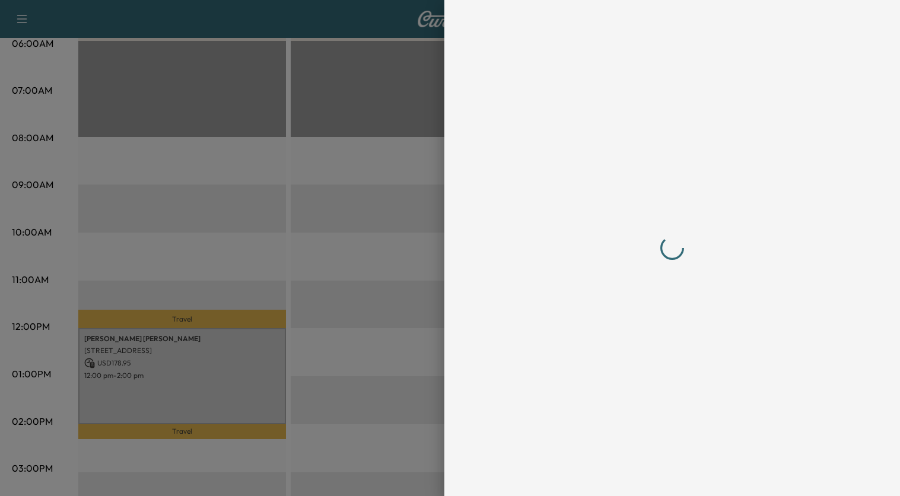
click at [699, 308] on div at bounding box center [671, 248] width 351 height 448
click at [801, 281] on div at bounding box center [671, 248] width 351 height 448
click at [453, 60] on div at bounding box center [672, 248] width 456 height 496
click at [476, 65] on div at bounding box center [672, 248] width 456 height 496
drag, startPoint x: 476, startPoint y: 65, endPoint x: 731, endPoint y: 44, distance: 256.5
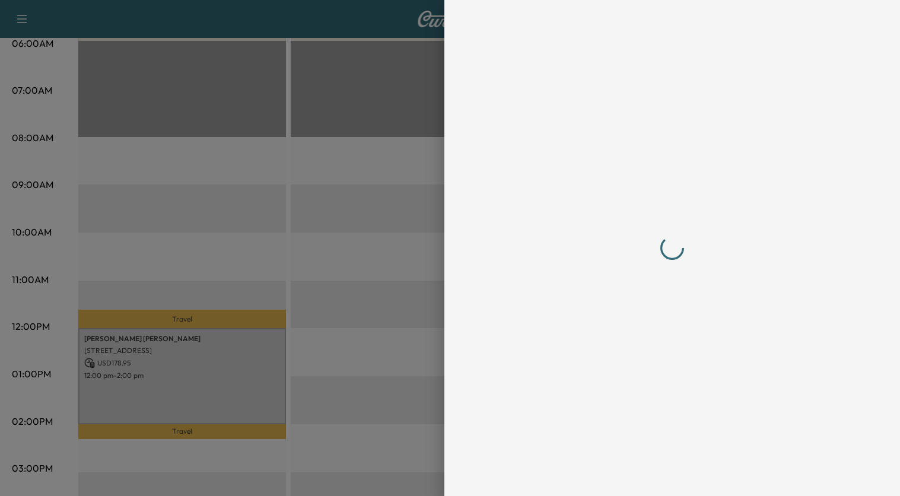
click at [480, 65] on div at bounding box center [672, 248] width 456 height 496
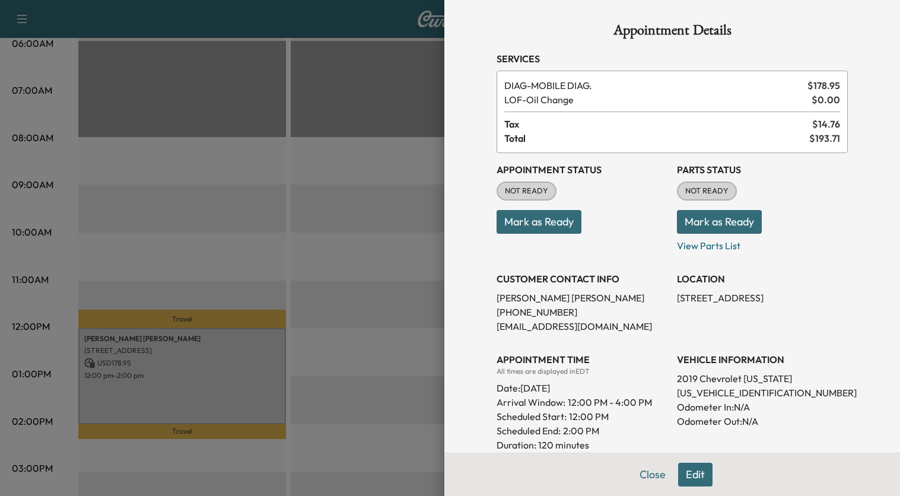
scroll to position [0, 0]
click at [678, 471] on button "Edit" at bounding box center [695, 475] width 34 height 24
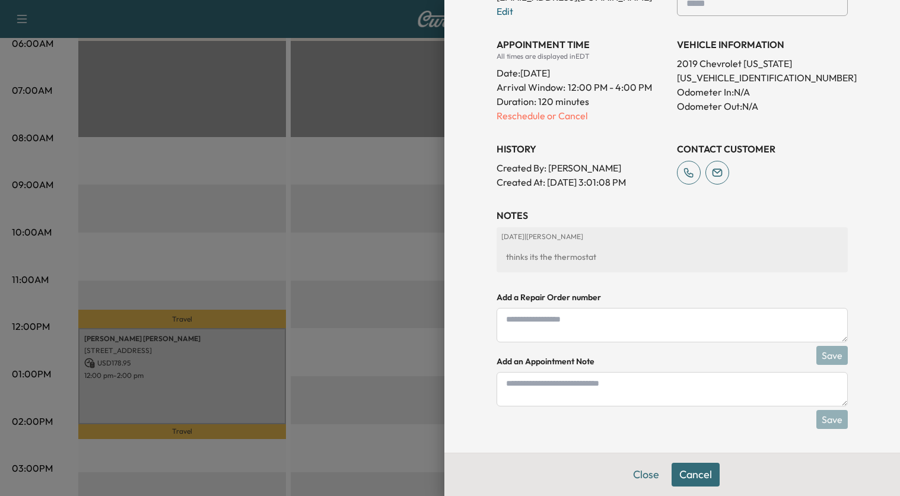
scroll to position [117, 0]
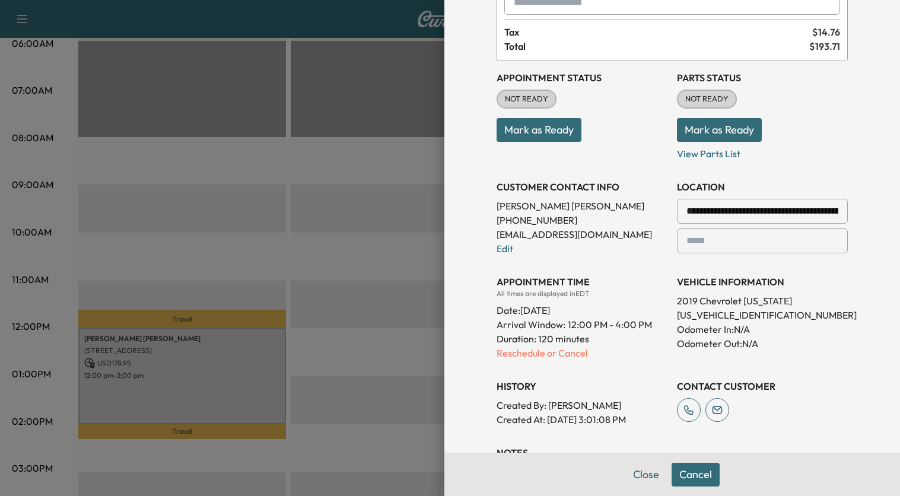
click at [527, 351] on p "Reschedule or Cancel" at bounding box center [581, 353] width 171 height 14
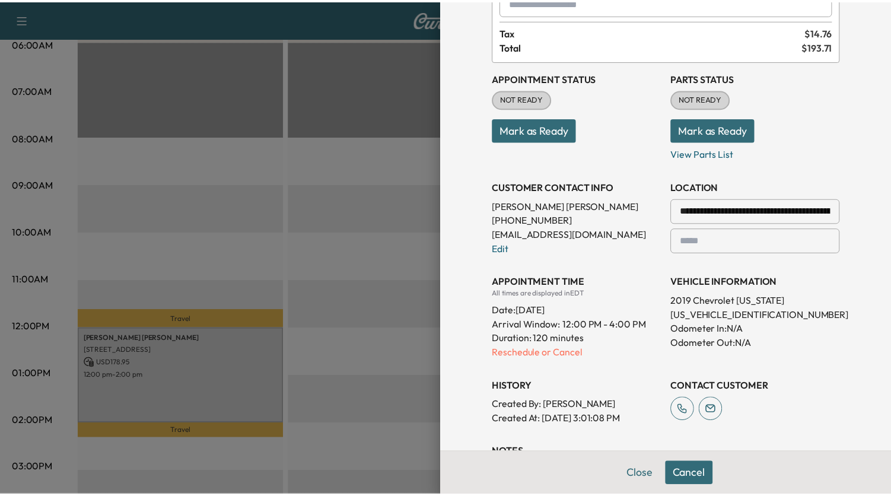
scroll to position [0, 0]
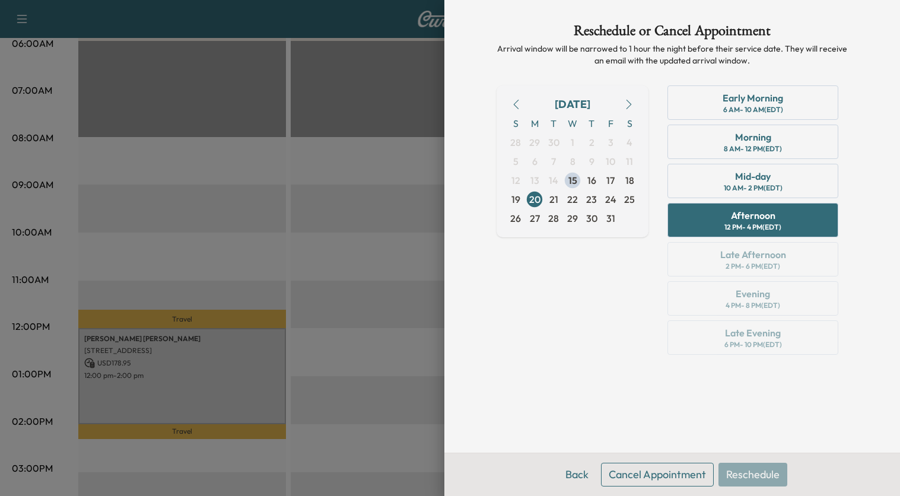
click at [701, 478] on button "Cancel Appointment" at bounding box center [657, 475] width 113 height 24
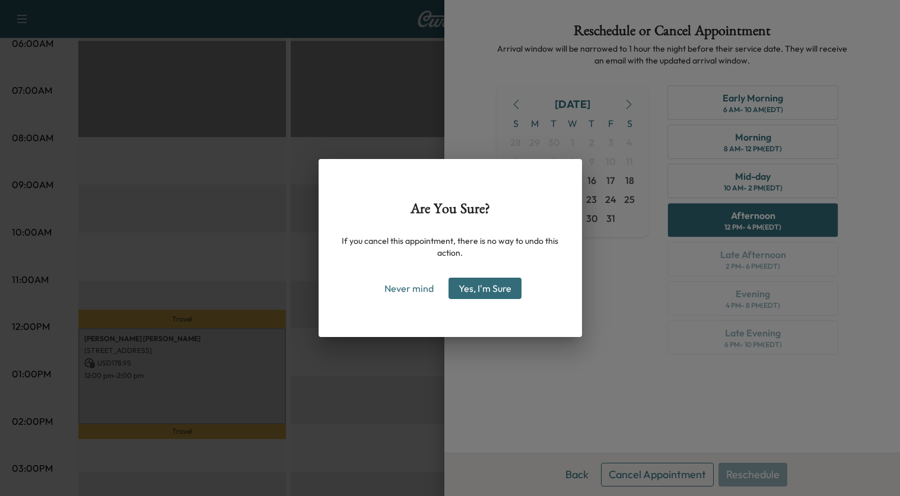
click at [474, 291] on button "Yes, I'm Sure" at bounding box center [484, 288] width 73 height 21
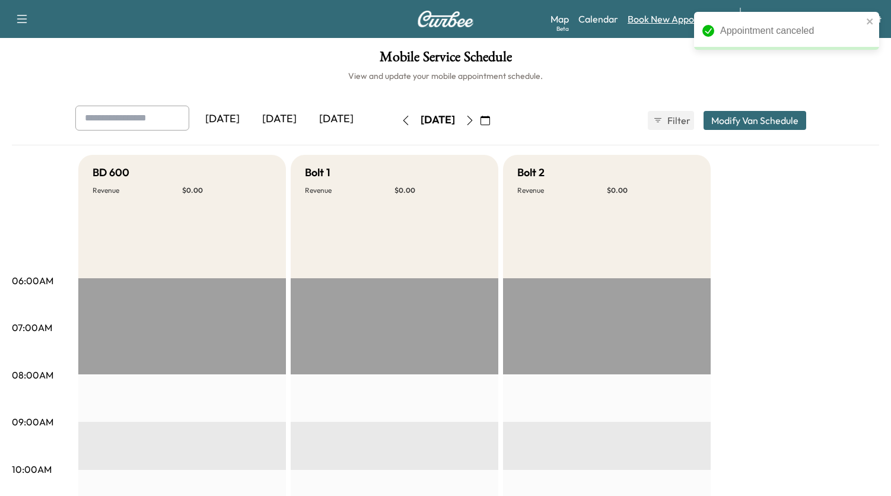
click at [666, 20] on link "Book New Appointment" at bounding box center [678, 19] width 100 height 14
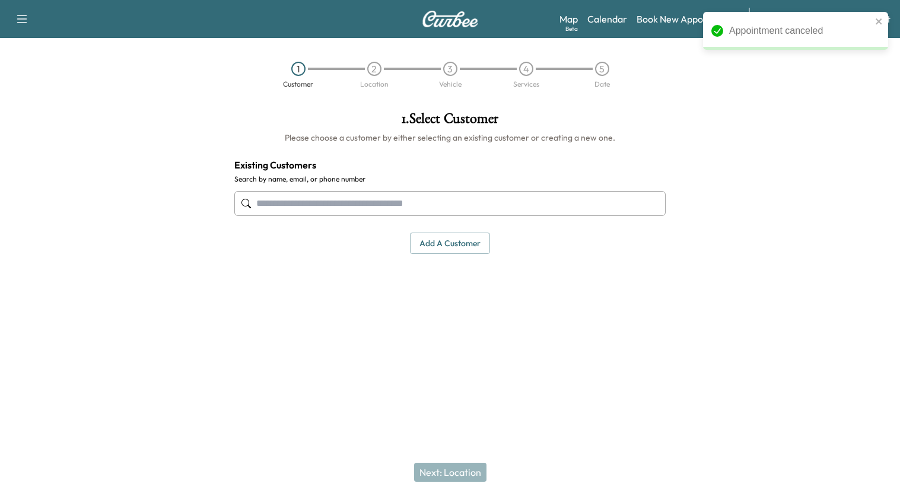
click at [348, 205] on input "text" at bounding box center [449, 203] width 431 height 25
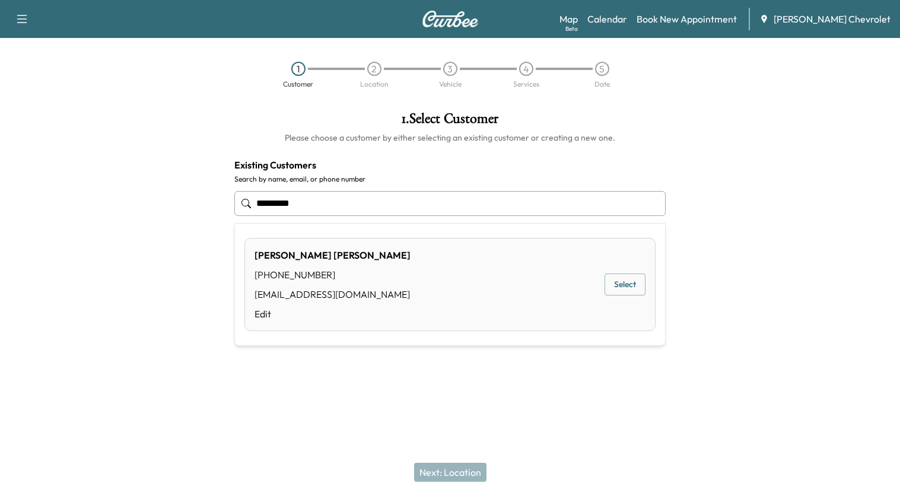
click at [381, 276] on div "[PERSON_NAME] [PHONE_NUMBER] [EMAIL_ADDRESS][DOMAIN_NAME] Edit Select" at bounding box center [449, 284] width 411 height 93
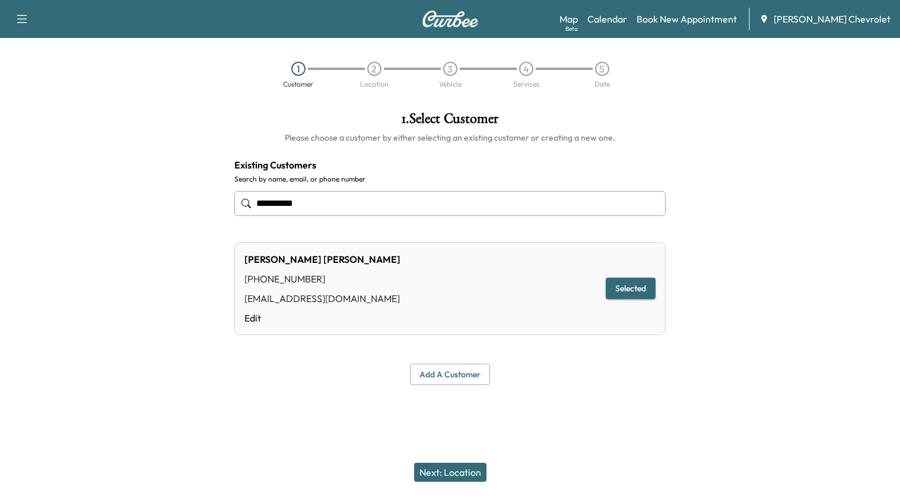
type input "**********"
click at [632, 289] on button "Selected" at bounding box center [631, 289] width 50 height 22
click at [475, 479] on button "Next: Location" at bounding box center [450, 472] width 72 height 19
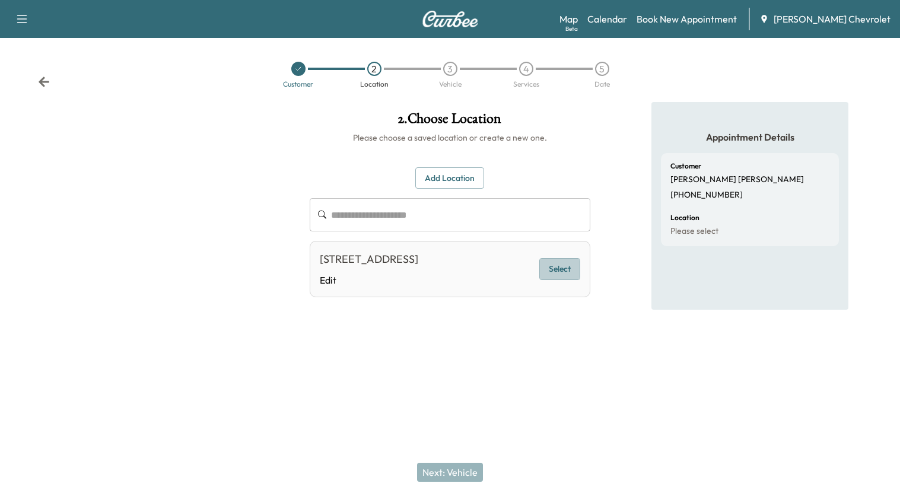
click at [556, 280] on button "Select" at bounding box center [559, 269] width 41 height 22
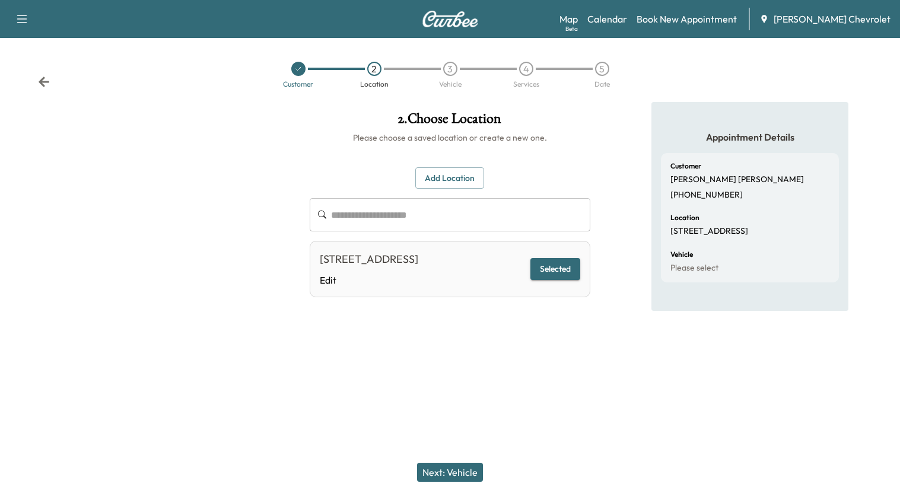
click at [464, 469] on button "Next: Vehicle" at bounding box center [450, 472] width 66 height 19
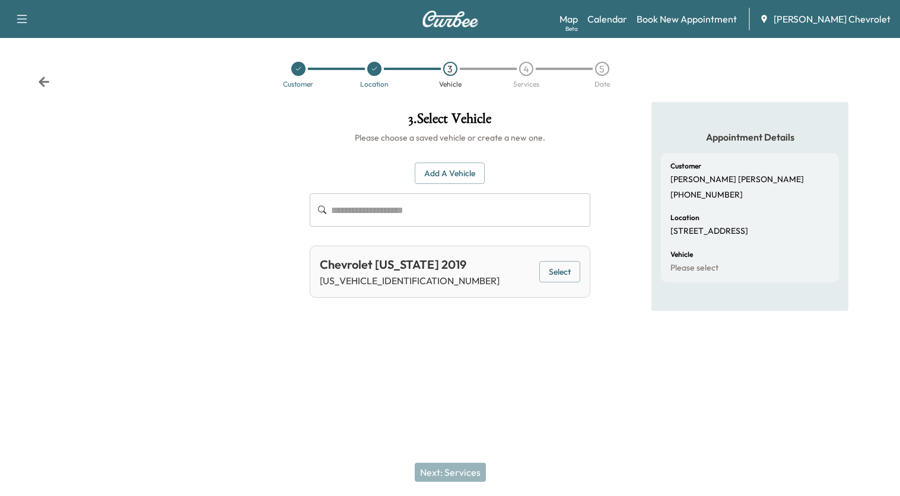
click at [572, 272] on button "Select" at bounding box center [559, 272] width 41 height 22
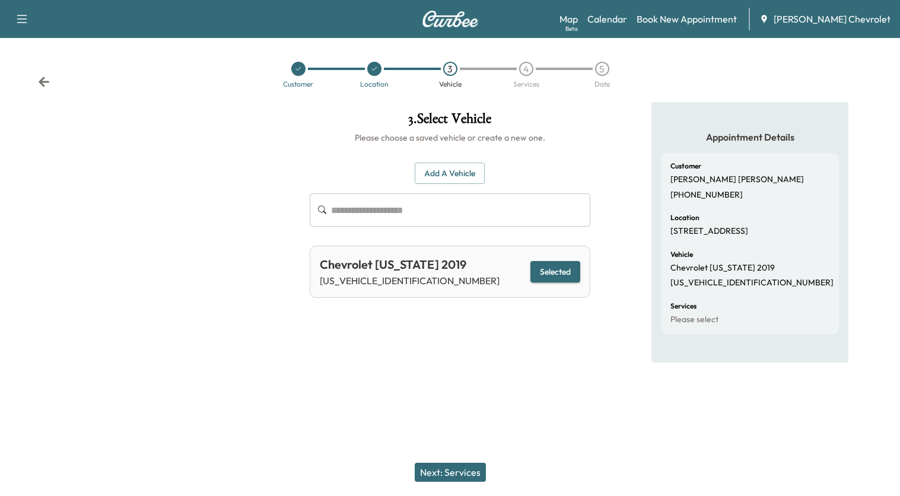
click at [482, 468] on button "Next: Services" at bounding box center [450, 472] width 71 height 19
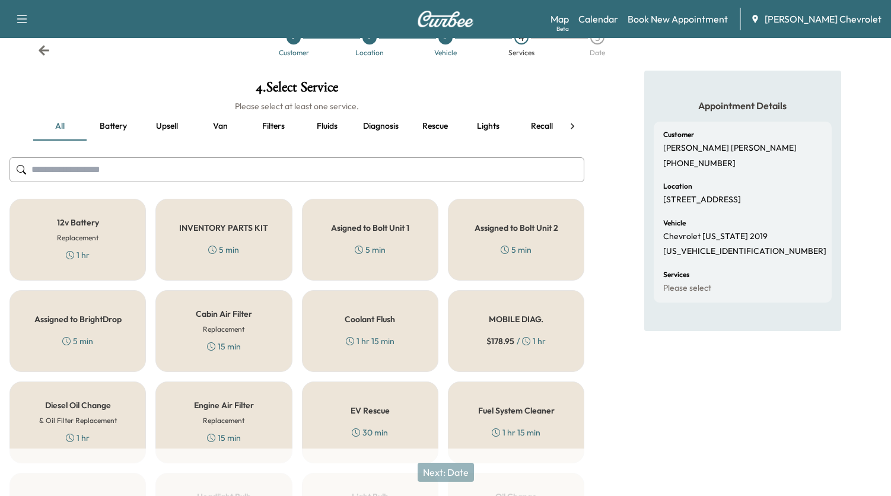
scroll to position [59, 0]
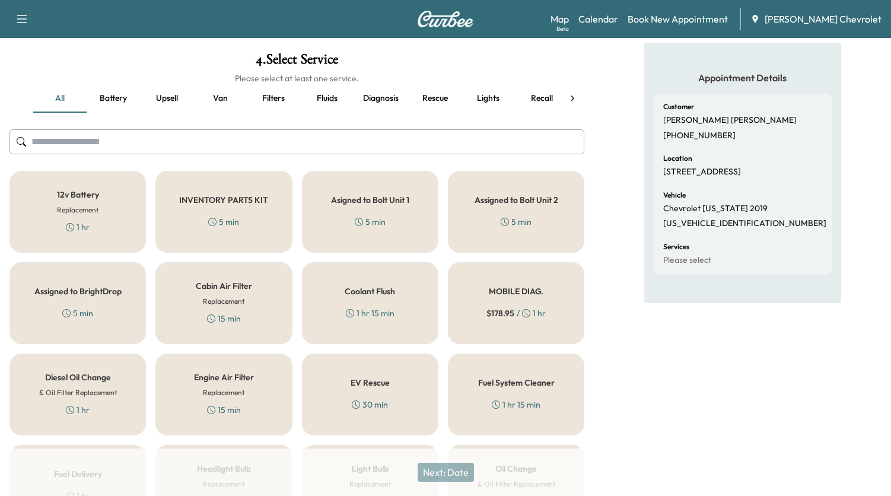
click at [510, 282] on div "MOBILE DIAG. $ 178.95 / 1 hr" at bounding box center [516, 303] width 136 height 82
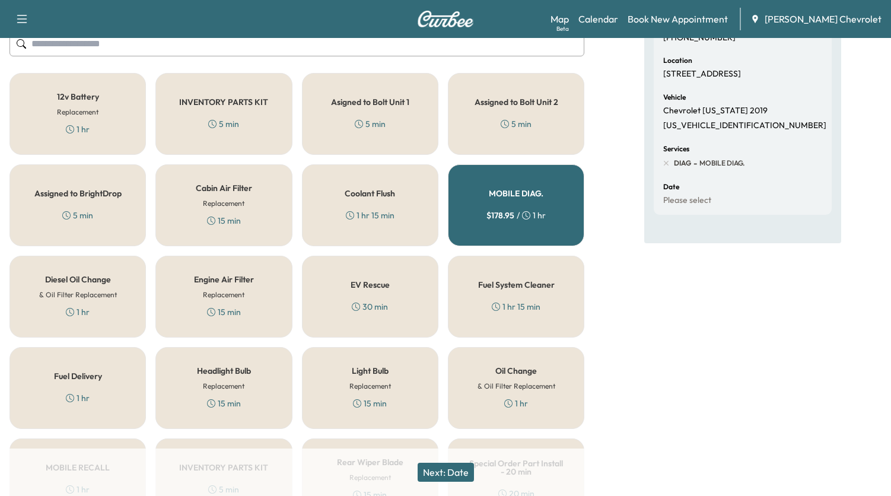
scroll to position [178, 0]
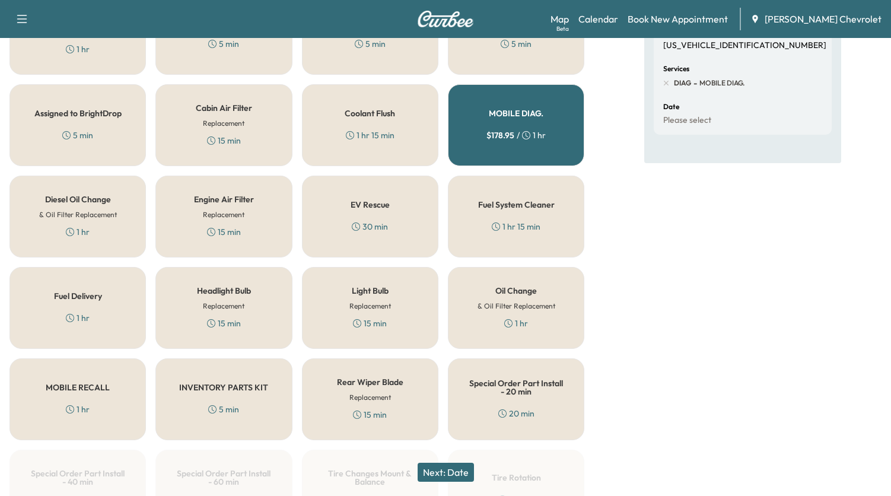
click at [507, 286] on h5 "Oil Change" at bounding box center [516, 290] width 42 height 8
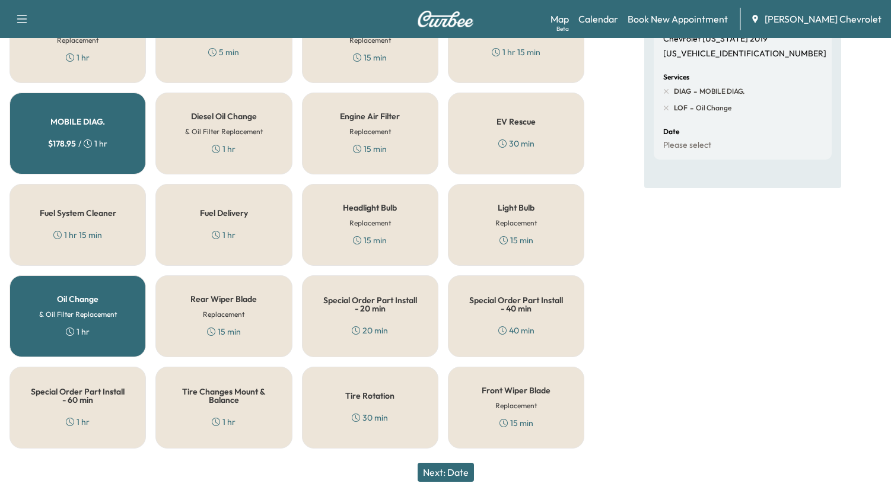
click at [457, 472] on button "Next: Date" at bounding box center [446, 472] width 56 height 19
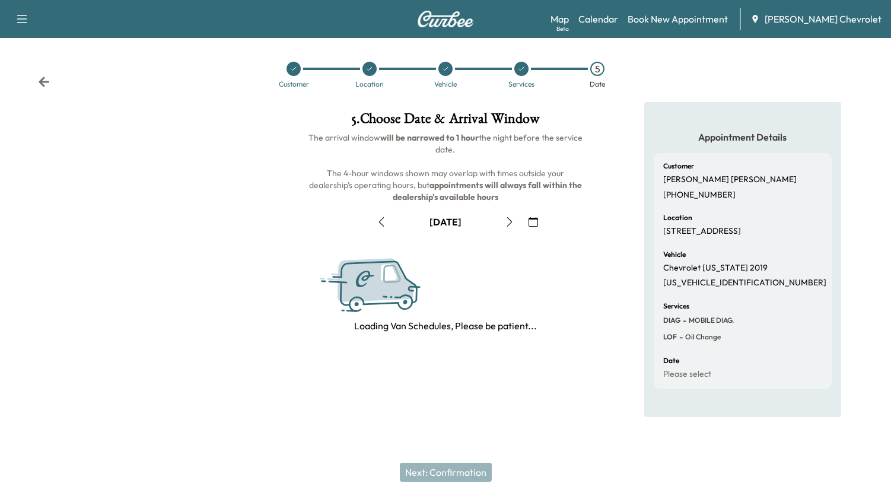
scroll to position [0, 0]
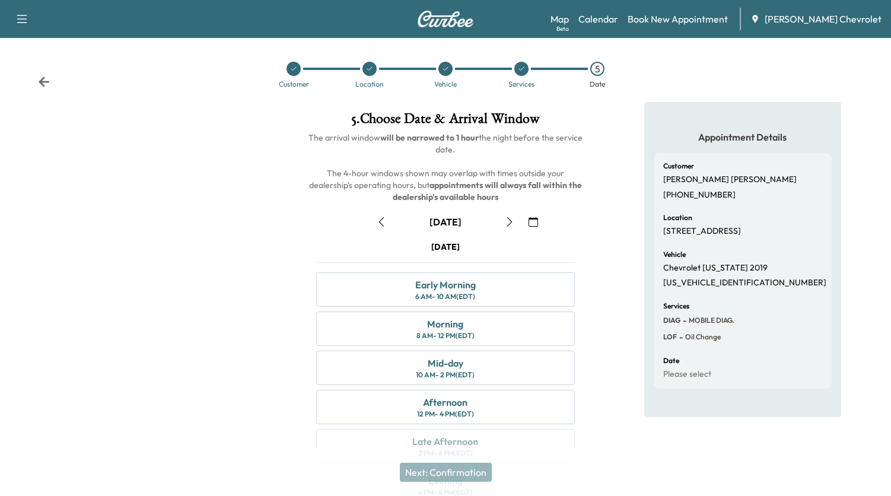
click at [511, 222] on icon "button" at bounding box center [509, 221] width 5 height 9
click at [512, 218] on icon "button" at bounding box center [509, 221] width 9 height 9
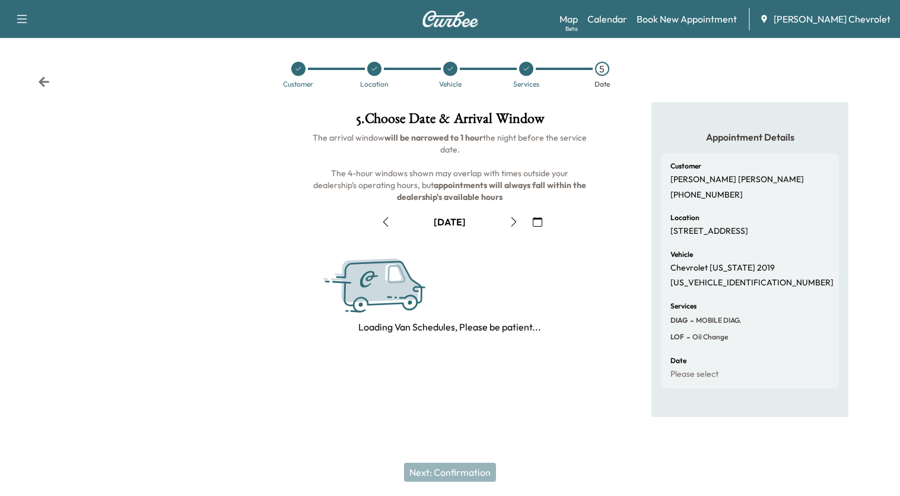
click at [512, 218] on icon "button" at bounding box center [513, 221] width 5 height 9
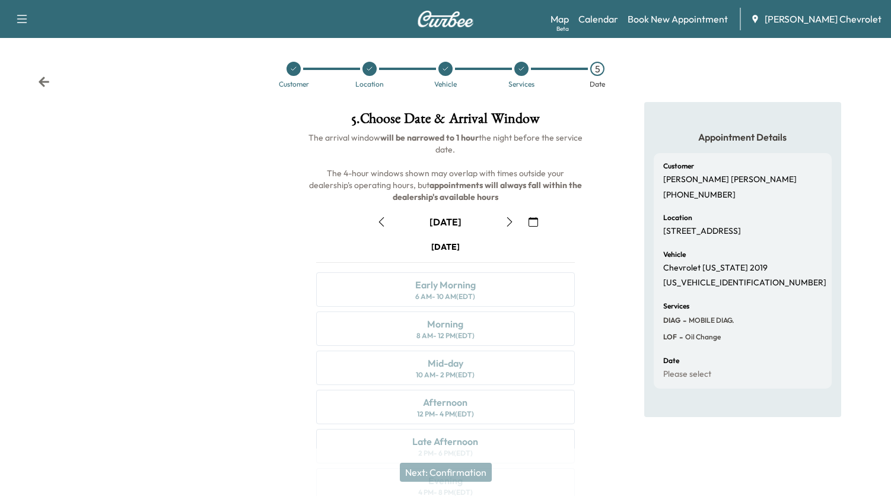
click at [512, 218] on icon "button" at bounding box center [509, 221] width 9 height 9
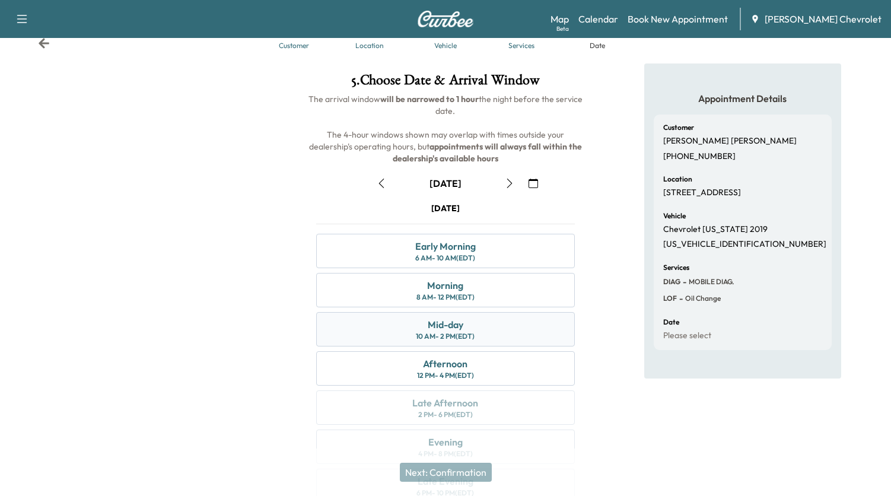
scroll to position [59, 0]
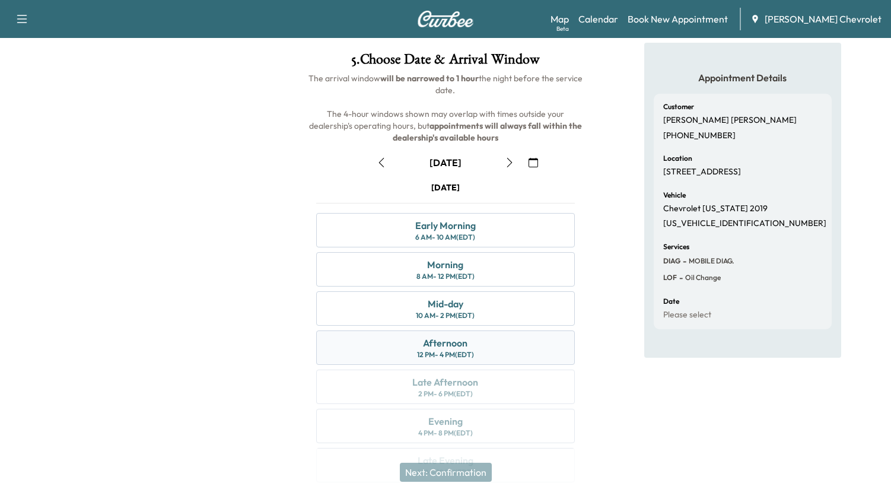
click at [421, 358] on div "12 PM - 4 PM (EDT)" at bounding box center [445, 354] width 57 height 9
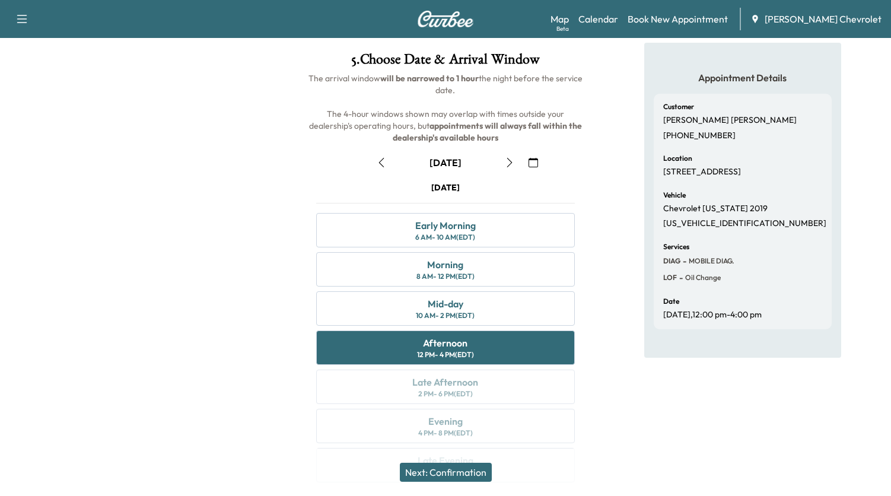
click at [464, 469] on button "Next: Confirmation" at bounding box center [446, 472] width 92 height 19
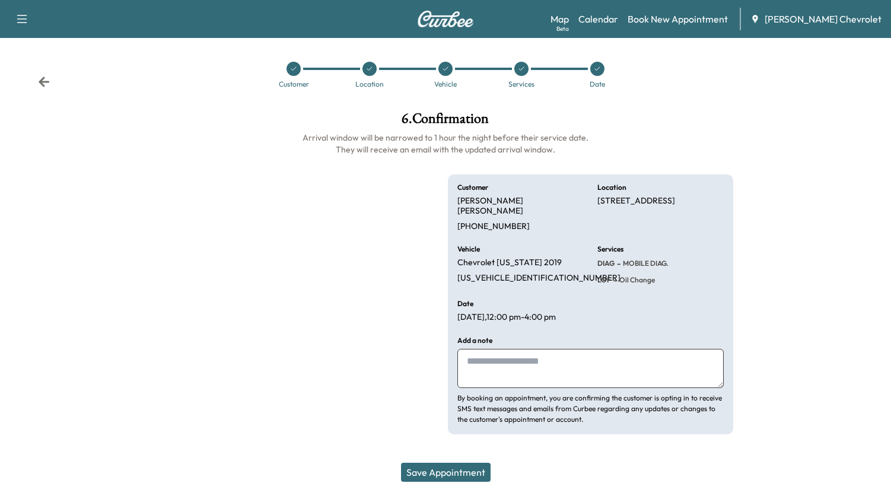
scroll to position [0, 0]
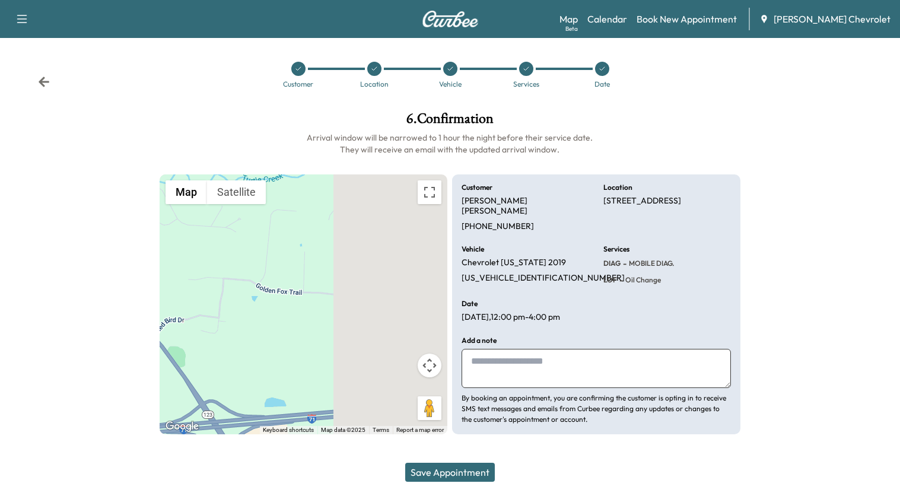
click at [568, 337] on div "Add a note By booking an appointment, you are confirming the customer is opting…" at bounding box center [595, 381] width 269 height 88
click at [569, 350] on textarea at bounding box center [595, 368] width 269 height 39
click at [469, 349] on textarea "**********" at bounding box center [595, 368] width 269 height 39
click at [611, 354] on textarea "**********" at bounding box center [595, 368] width 269 height 39
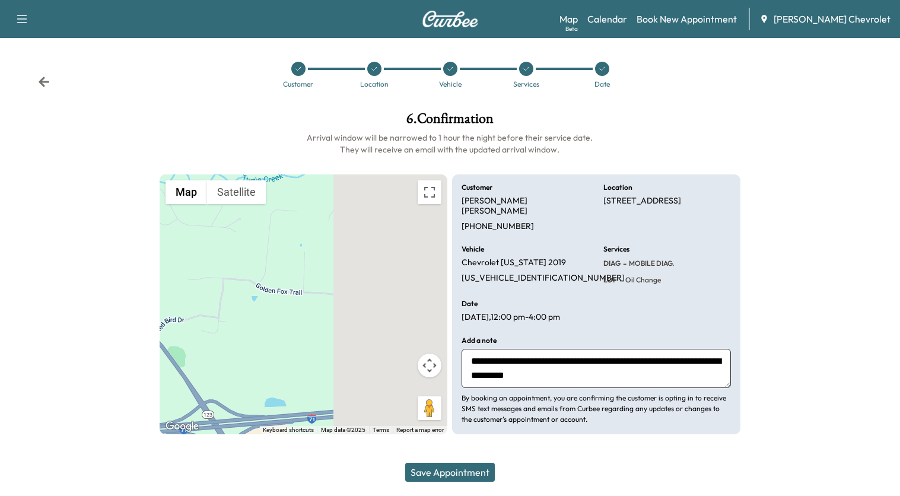
type textarea "**********"
click at [426, 471] on button "Save Appointment" at bounding box center [450, 472] width 90 height 19
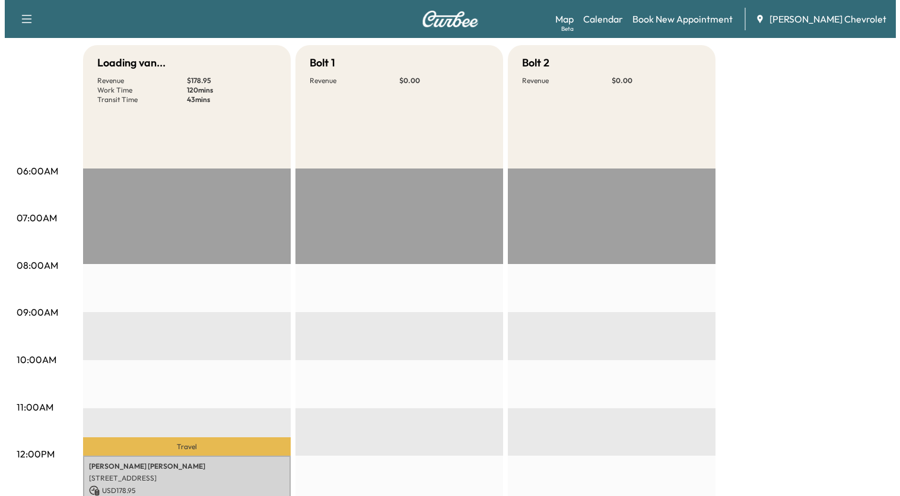
scroll to position [297, 0]
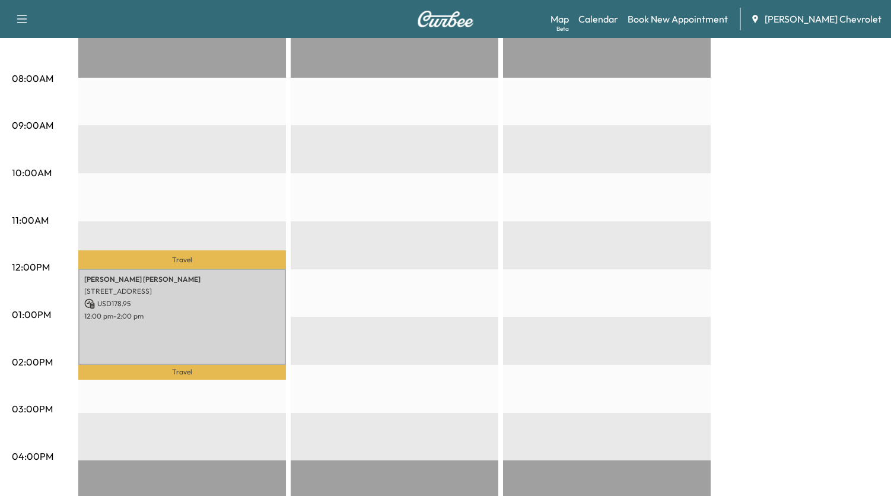
click at [184, 365] on p "Travel" at bounding box center [182, 372] width 208 height 15
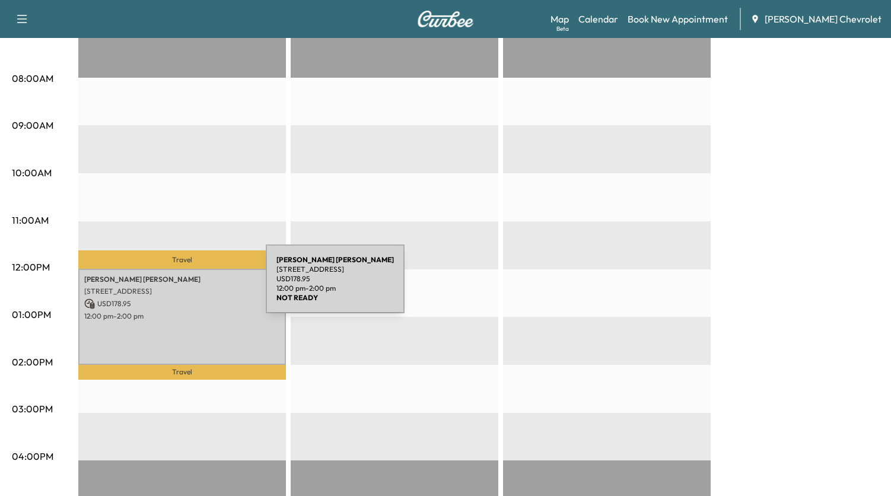
click at [177, 286] on p "[STREET_ADDRESS]" at bounding box center [182, 290] width 196 height 9
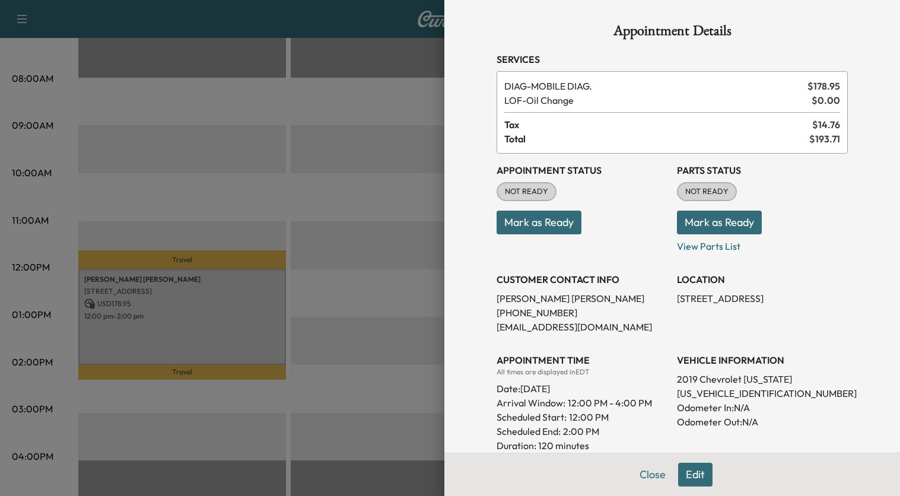
scroll to position [59, 0]
